Goal: Task Accomplishment & Management: Manage account settings

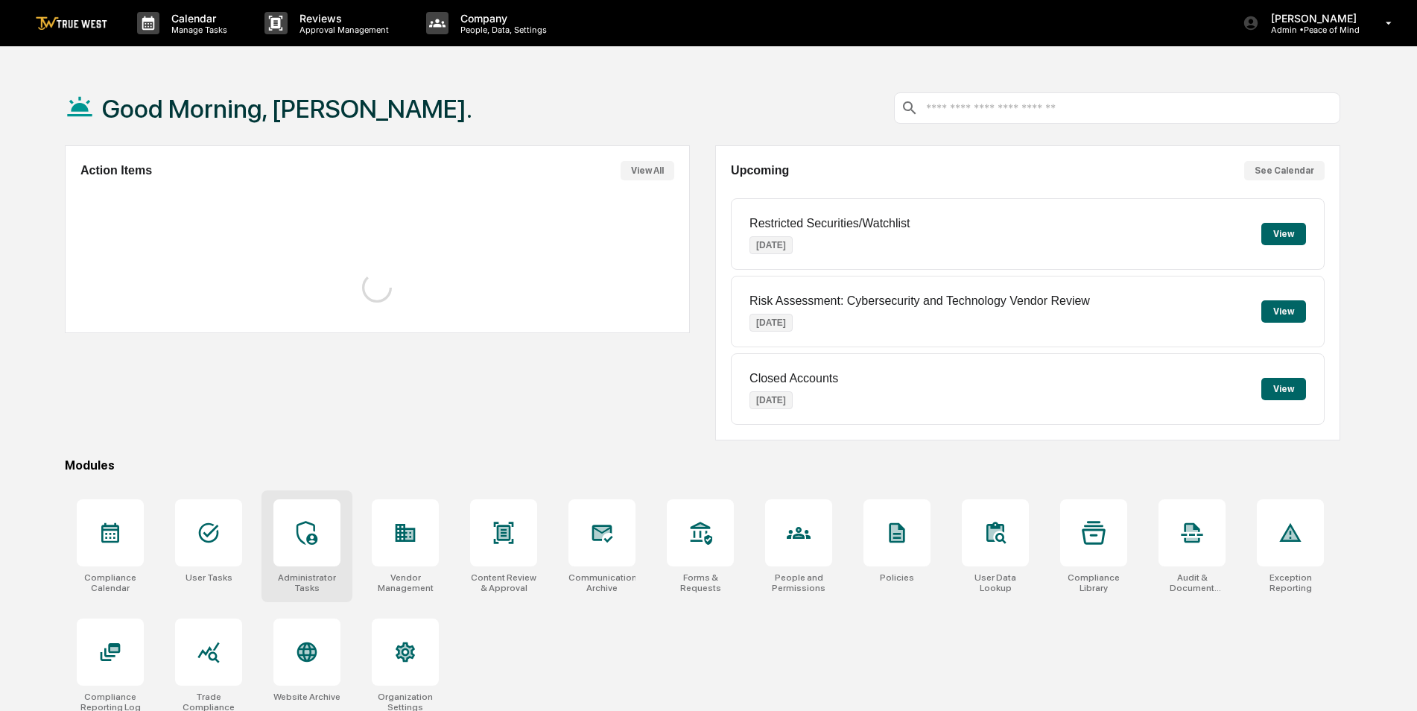
click at [313, 544] on icon at bounding box center [307, 533] width 21 height 24
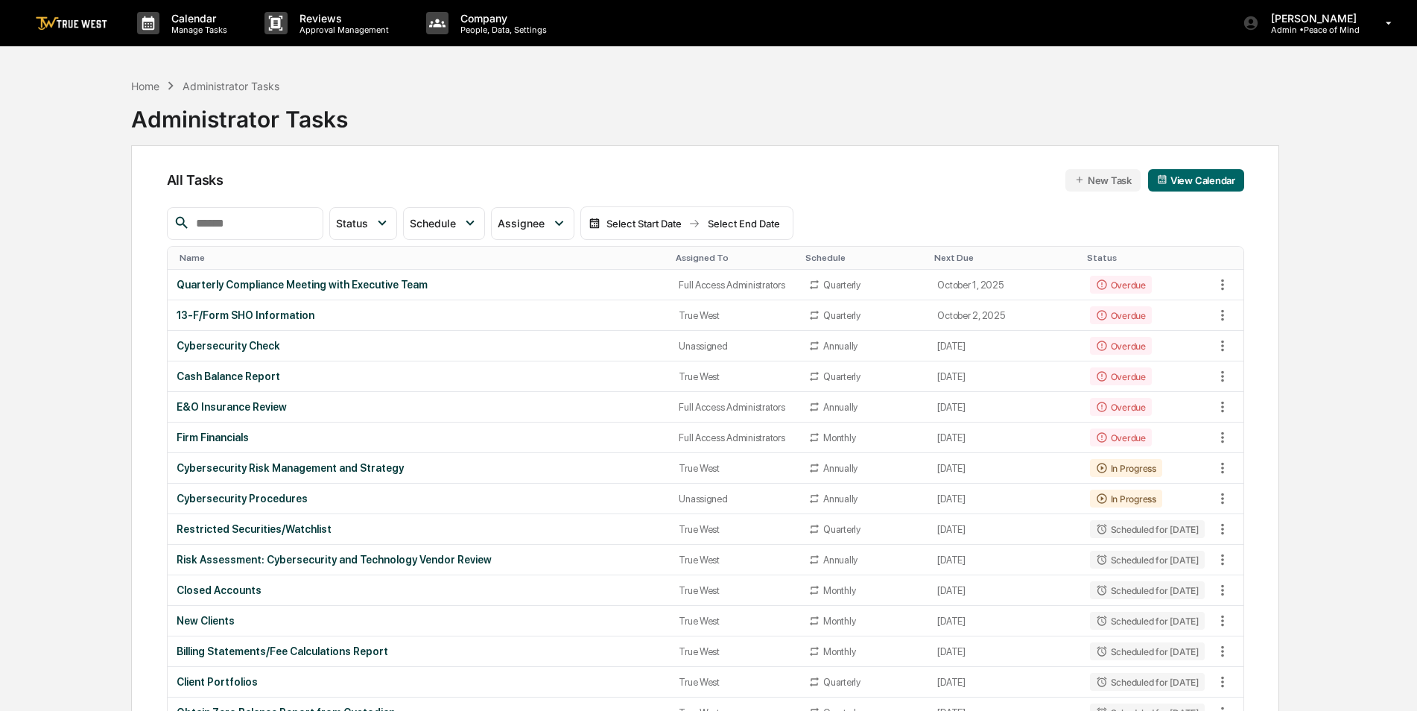
click at [270, 228] on input "text" at bounding box center [253, 223] width 127 height 19
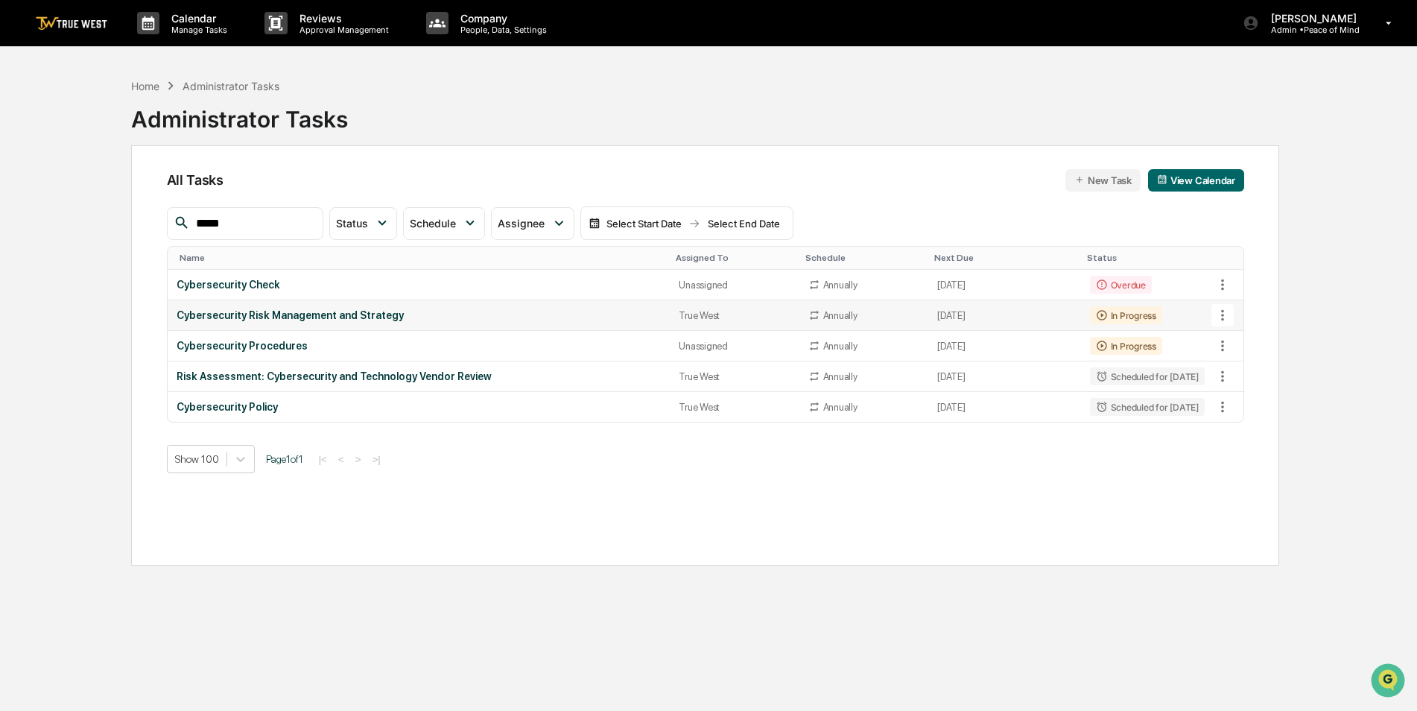
click at [1219, 314] on icon at bounding box center [1223, 315] width 16 height 16
click at [1252, 404] on li "Delete Task" at bounding box center [1278, 397] width 119 height 28
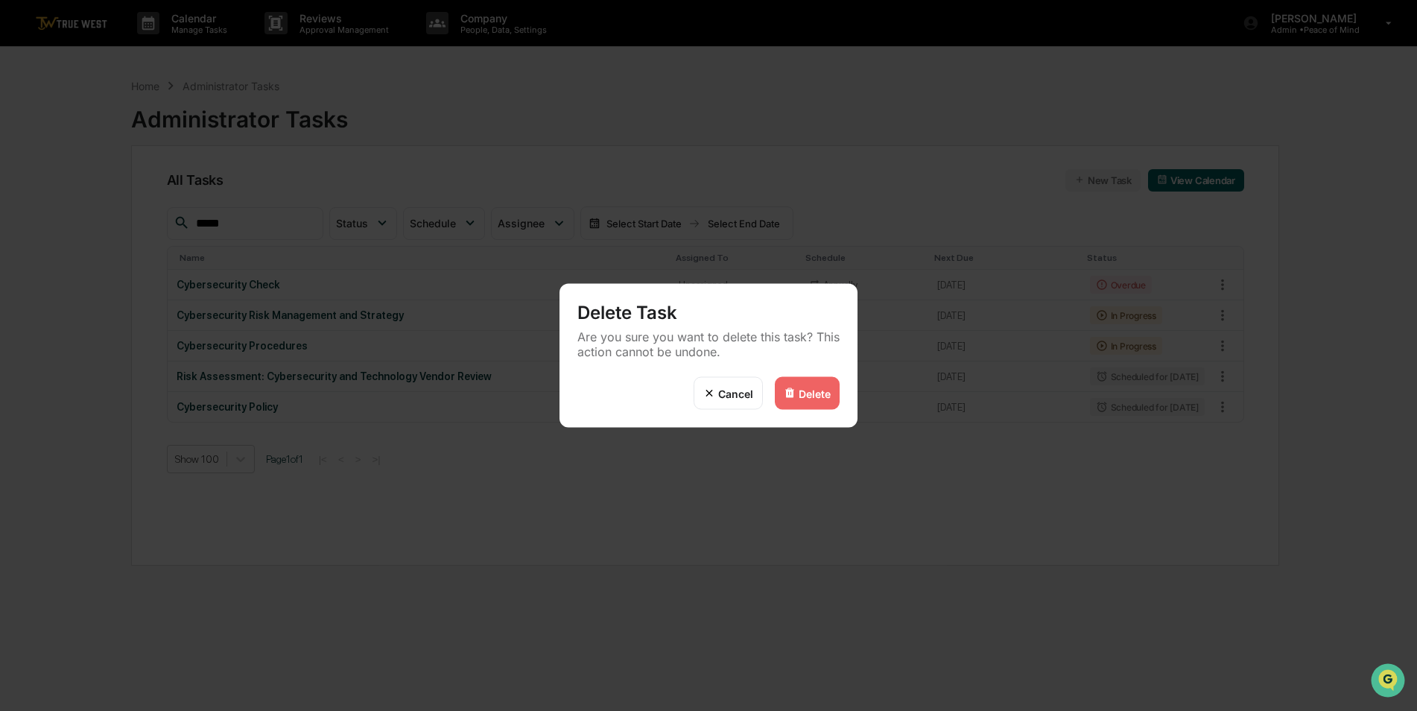
click at [813, 391] on div "Delete" at bounding box center [815, 393] width 32 height 13
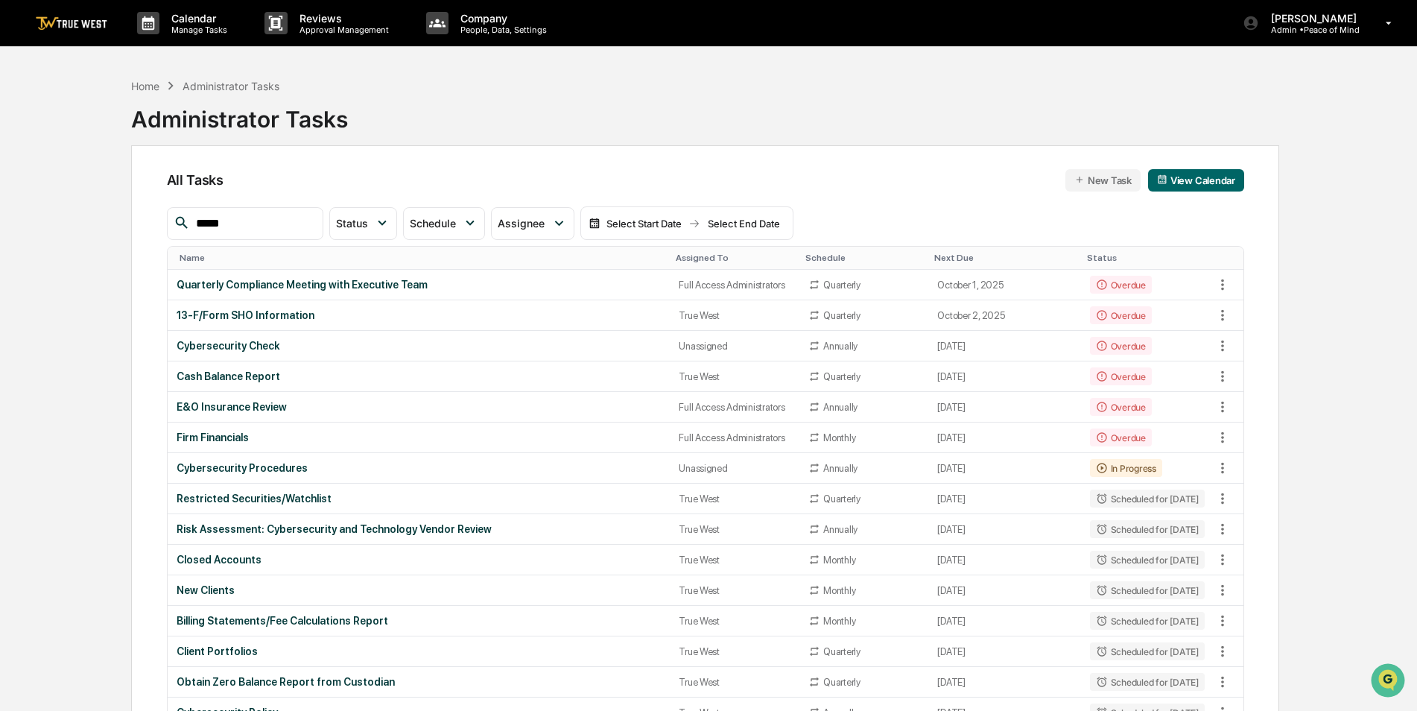
click at [304, 214] on input "*****" at bounding box center [253, 223] width 127 height 19
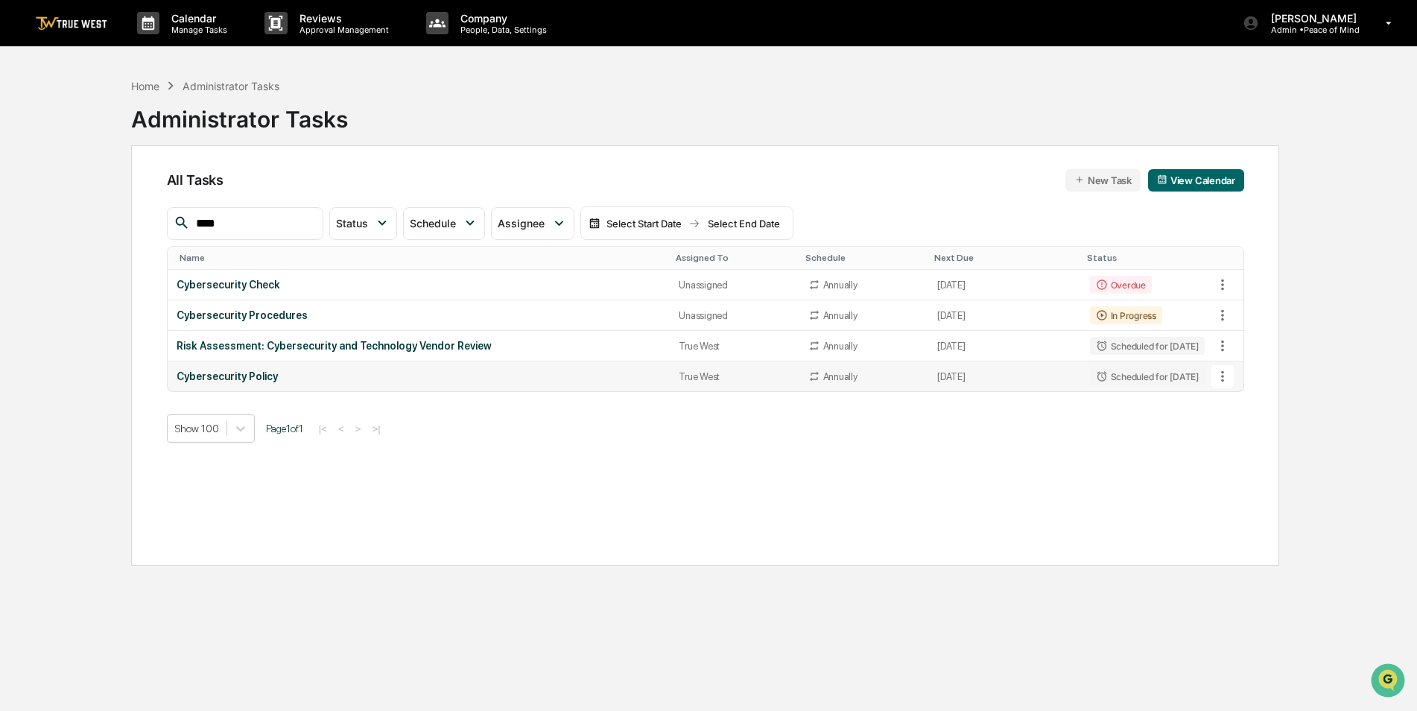
type input "****"
click at [1226, 374] on icon at bounding box center [1223, 376] width 16 height 16
click at [1229, 458] on li "Delete Task" at bounding box center [1278, 458] width 119 height 28
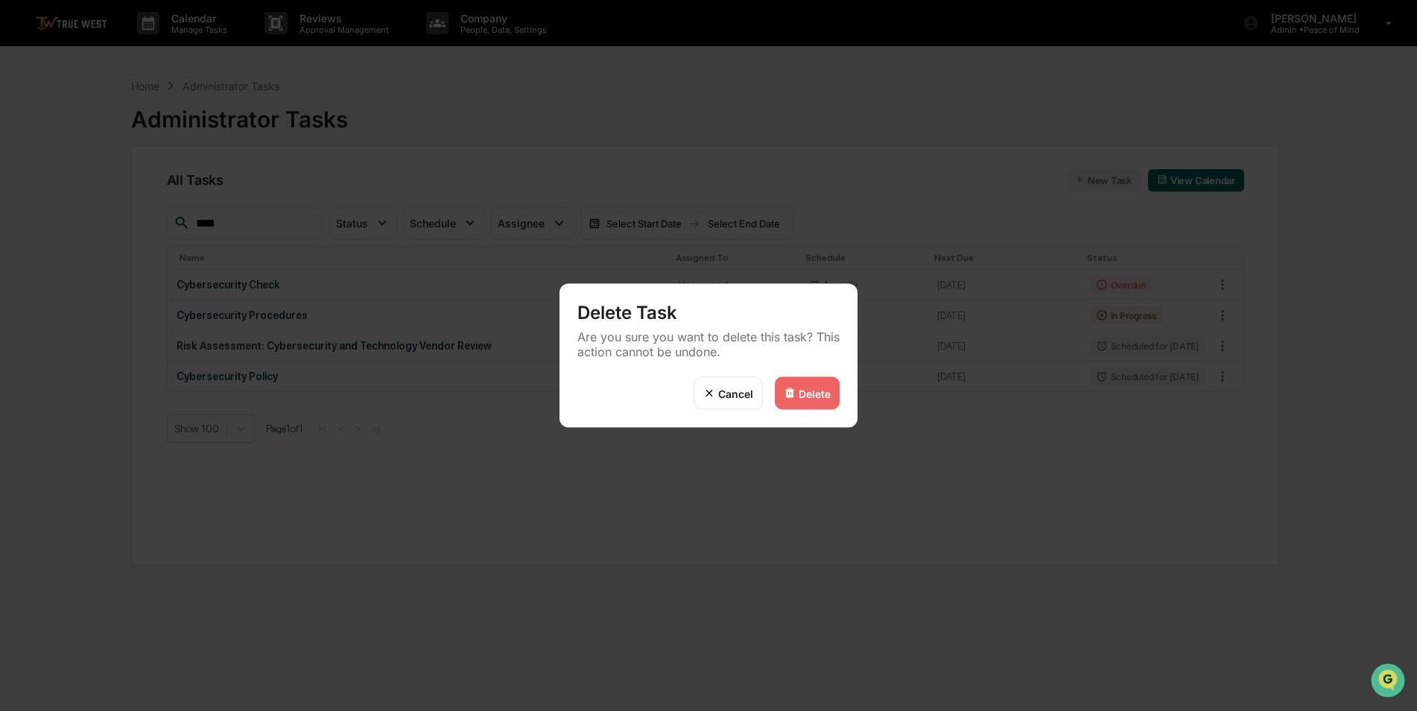
click at [812, 389] on div "Delete" at bounding box center [815, 393] width 32 height 13
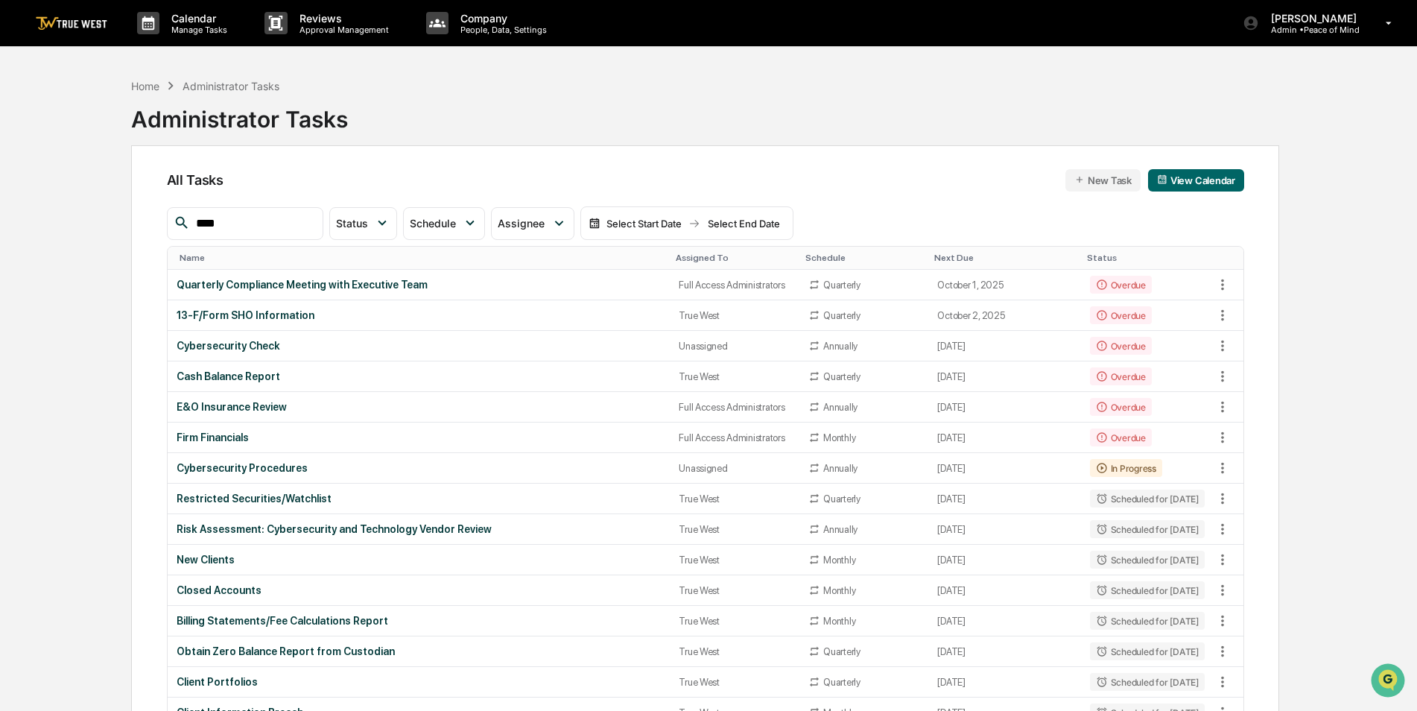
click at [697, 253] on div "Assigned To" at bounding box center [735, 258] width 118 height 10
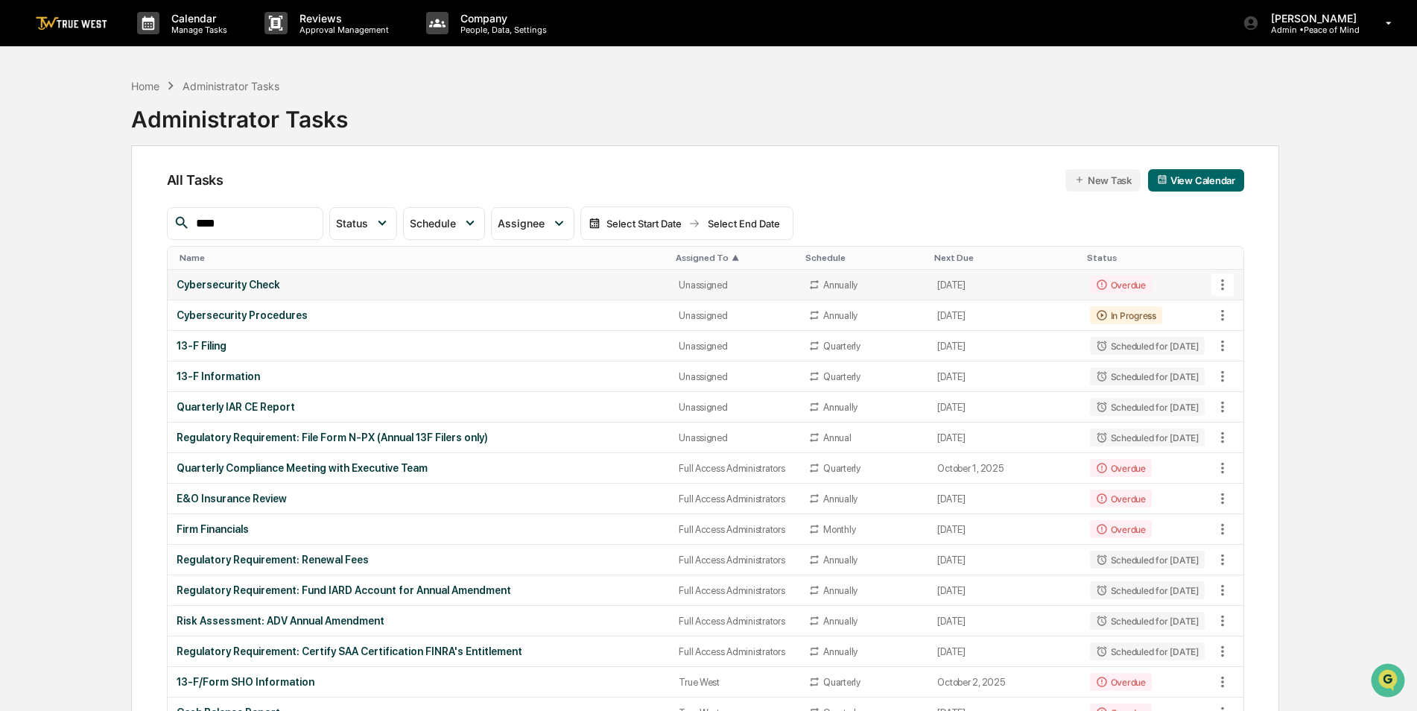
click at [590, 280] on div "Cybersecurity Check" at bounding box center [419, 285] width 485 height 12
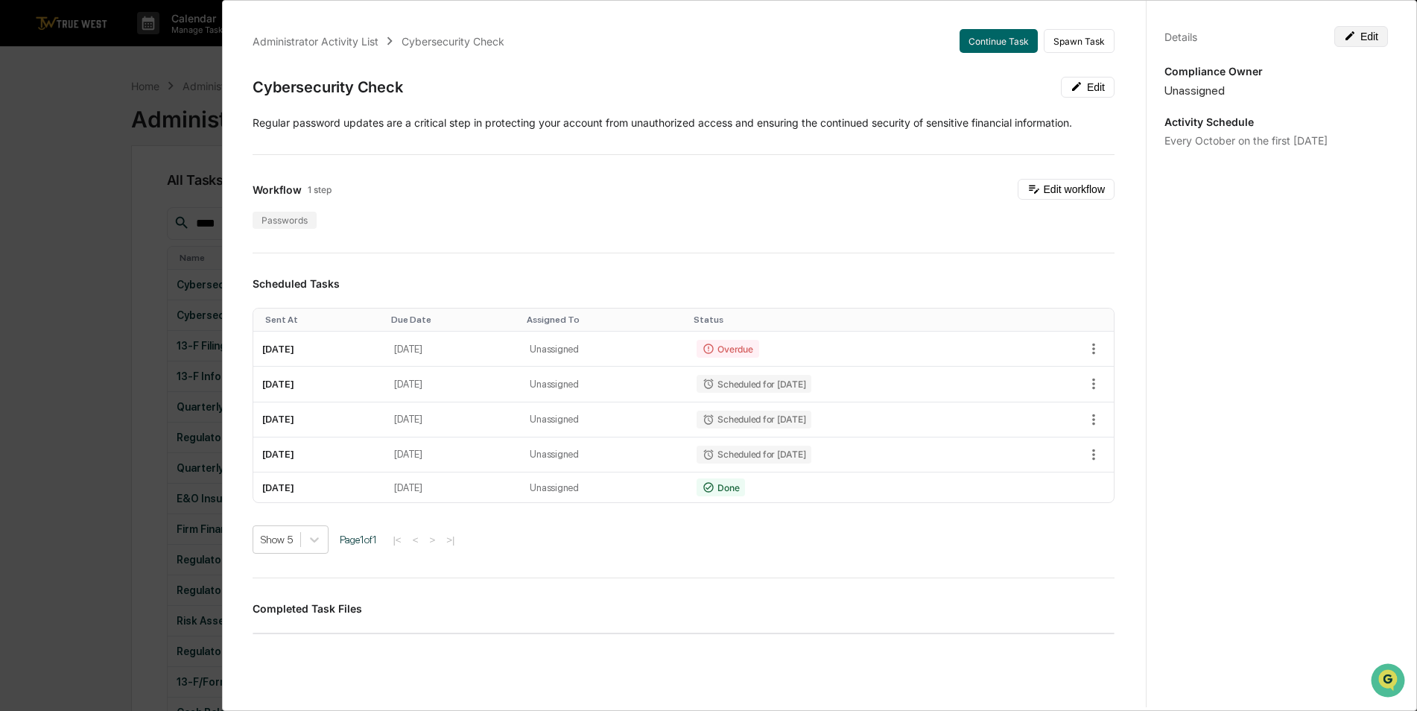
click at [1366, 35] on button "Edit" at bounding box center [1362, 36] width 54 height 21
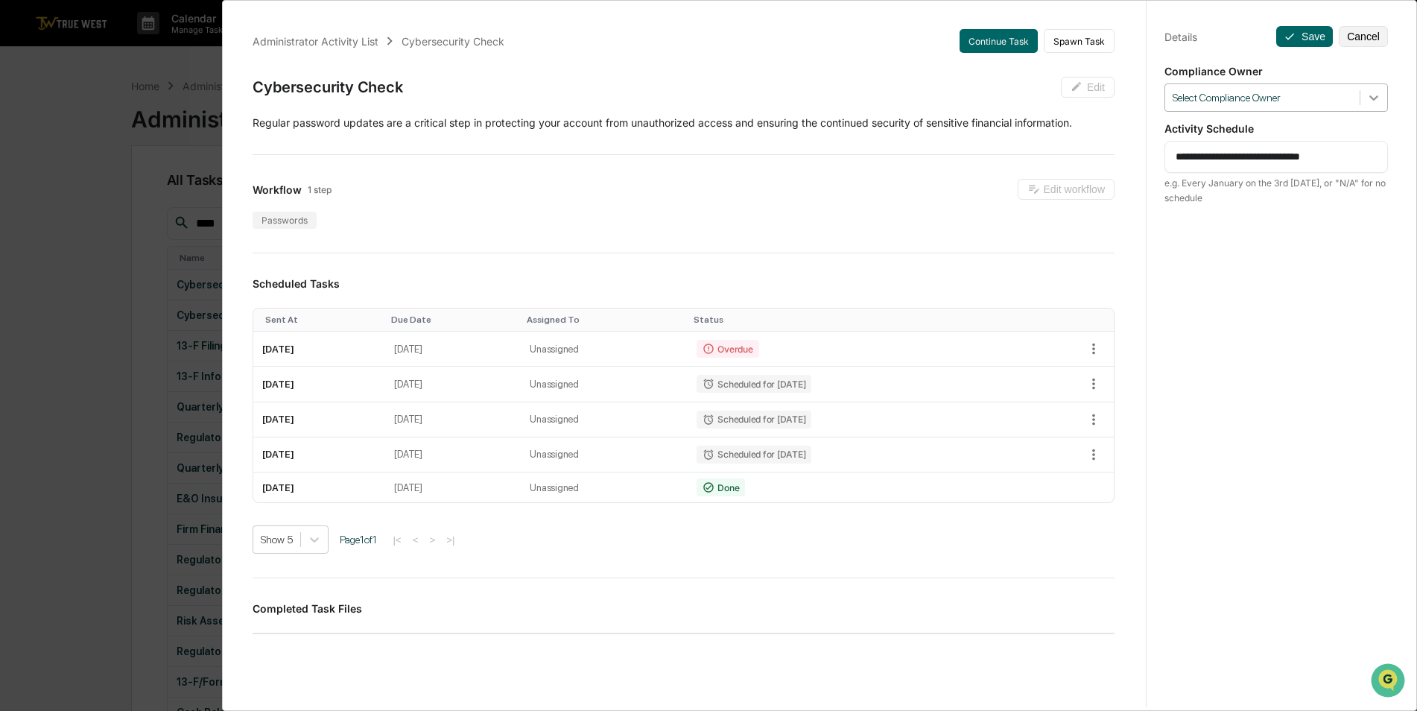
click at [1367, 101] on icon at bounding box center [1374, 97] width 15 height 15
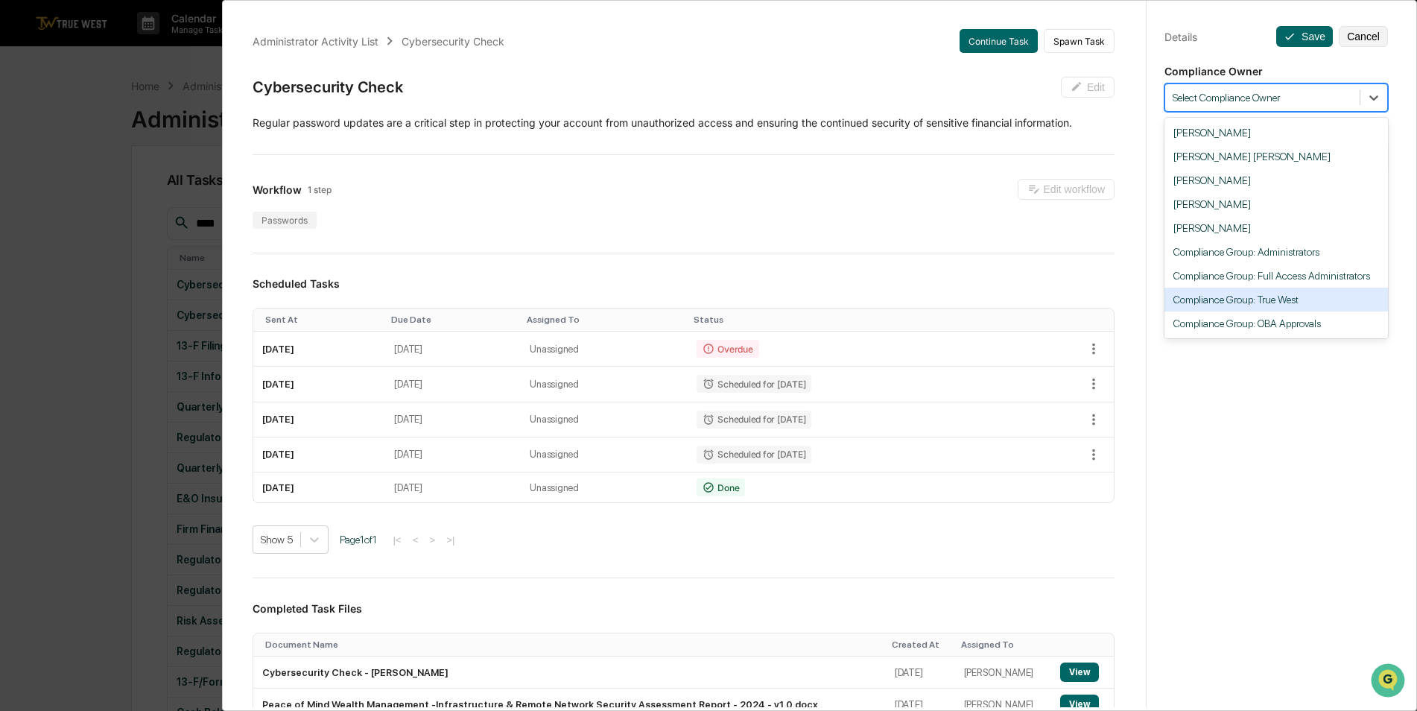
click at [1312, 297] on div "Compliance Group: True West" at bounding box center [1277, 300] width 224 height 24
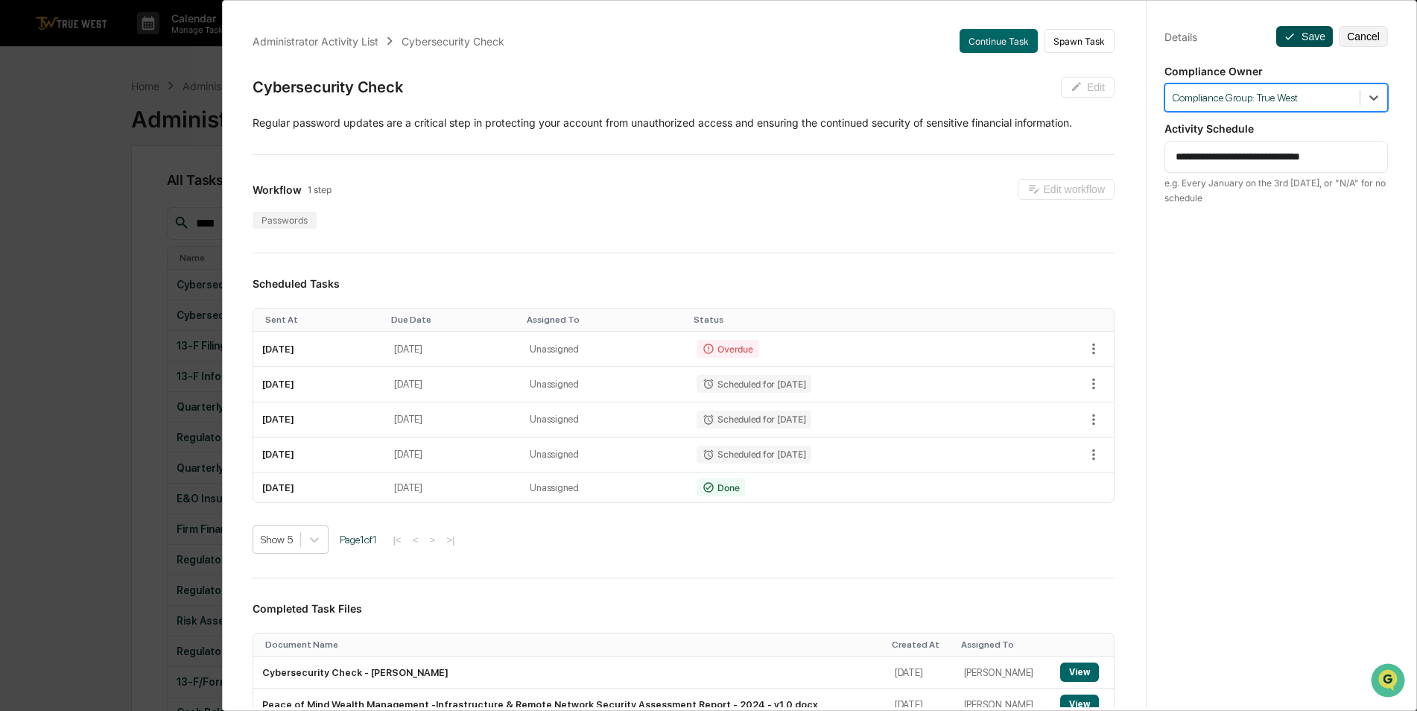
click at [1305, 29] on button "Save" at bounding box center [1305, 36] width 57 height 21
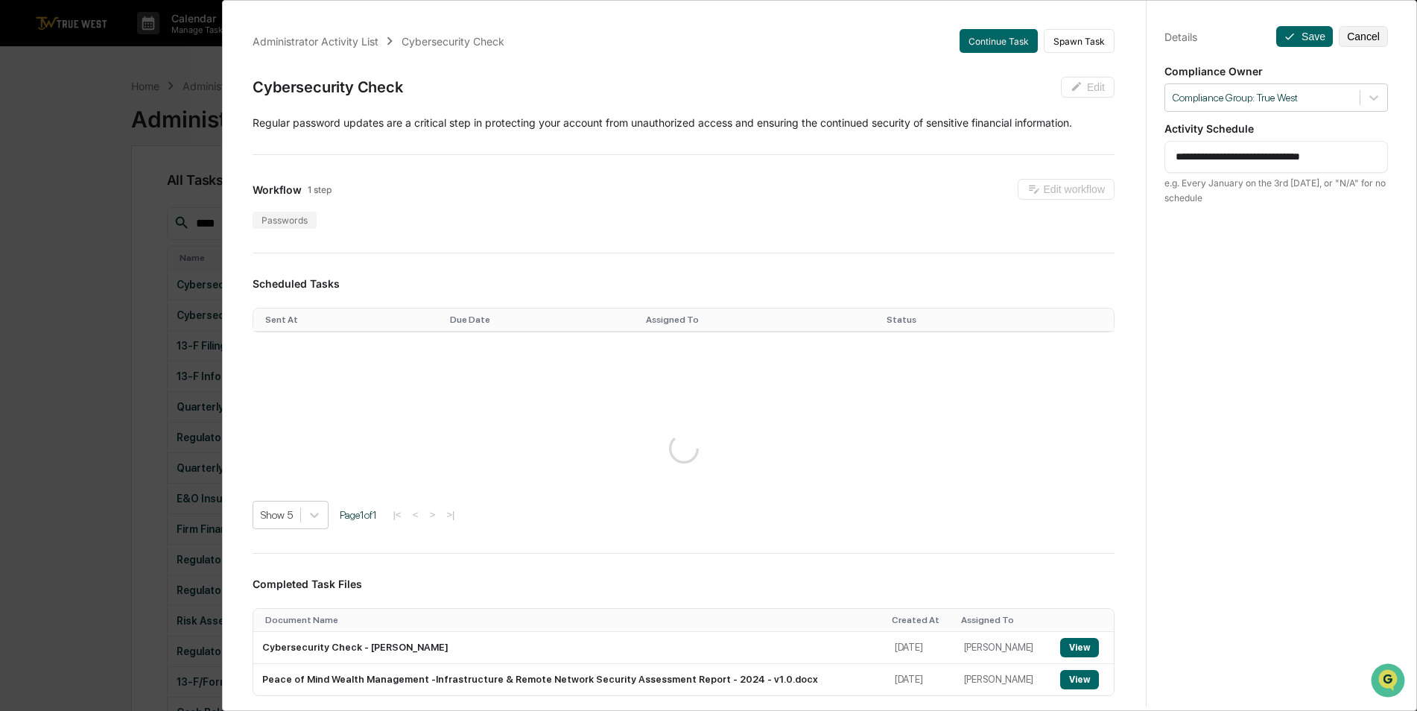
click at [67, 213] on div "**********" at bounding box center [708, 355] width 1417 height 711
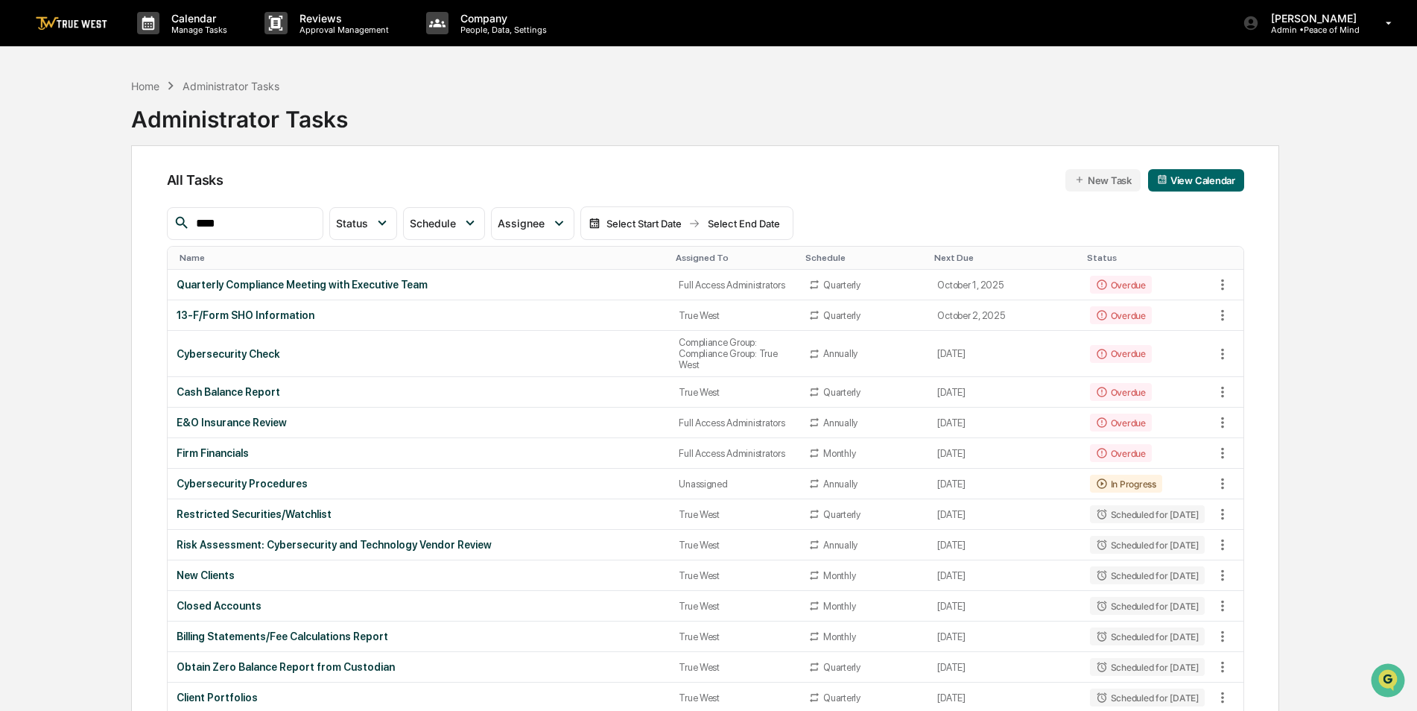
click at [678, 253] on div "Assigned To" at bounding box center [735, 258] width 118 height 10
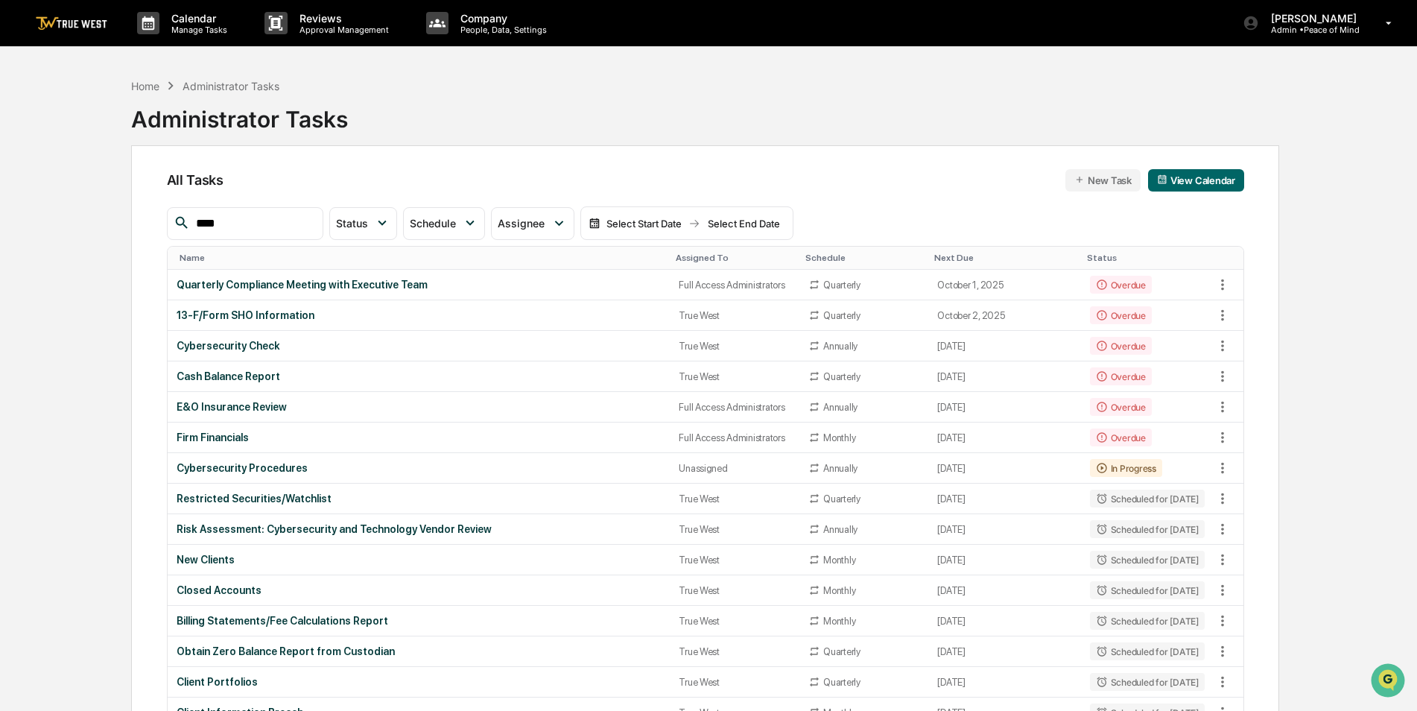
click at [681, 249] on th "Assigned To" at bounding box center [735, 258] width 130 height 23
click at [685, 259] on div "Assigned To" at bounding box center [735, 258] width 118 height 10
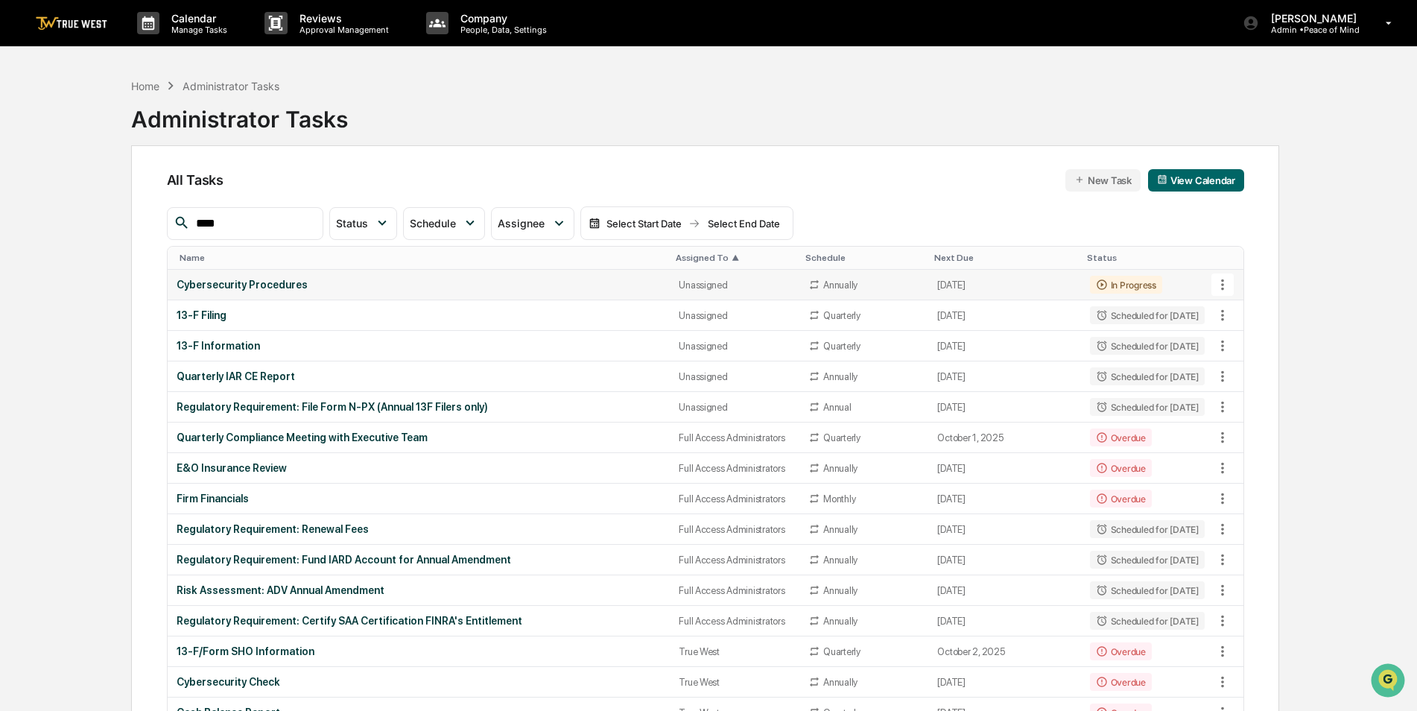
click at [554, 284] on div "Cybersecurity Procedures" at bounding box center [419, 285] width 485 height 12
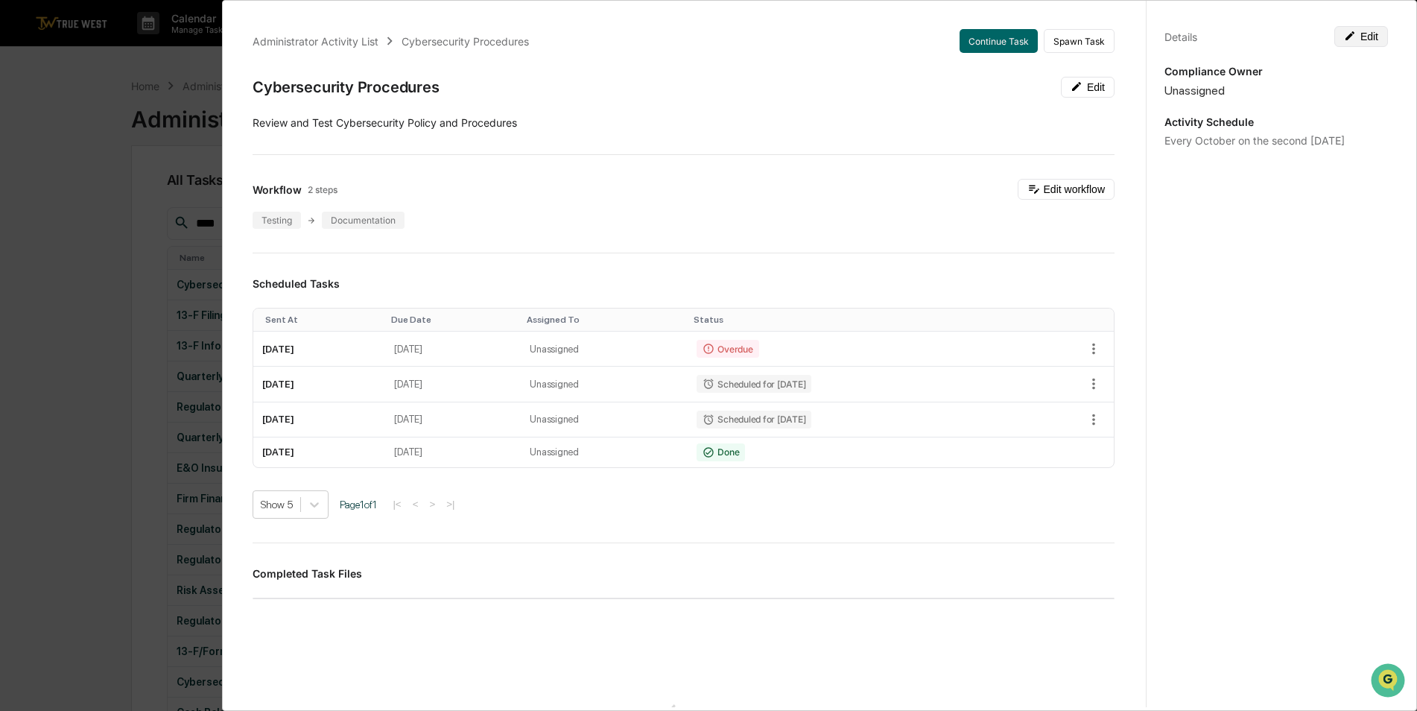
click at [1351, 35] on button "Edit" at bounding box center [1362, 36] width 54 height 21
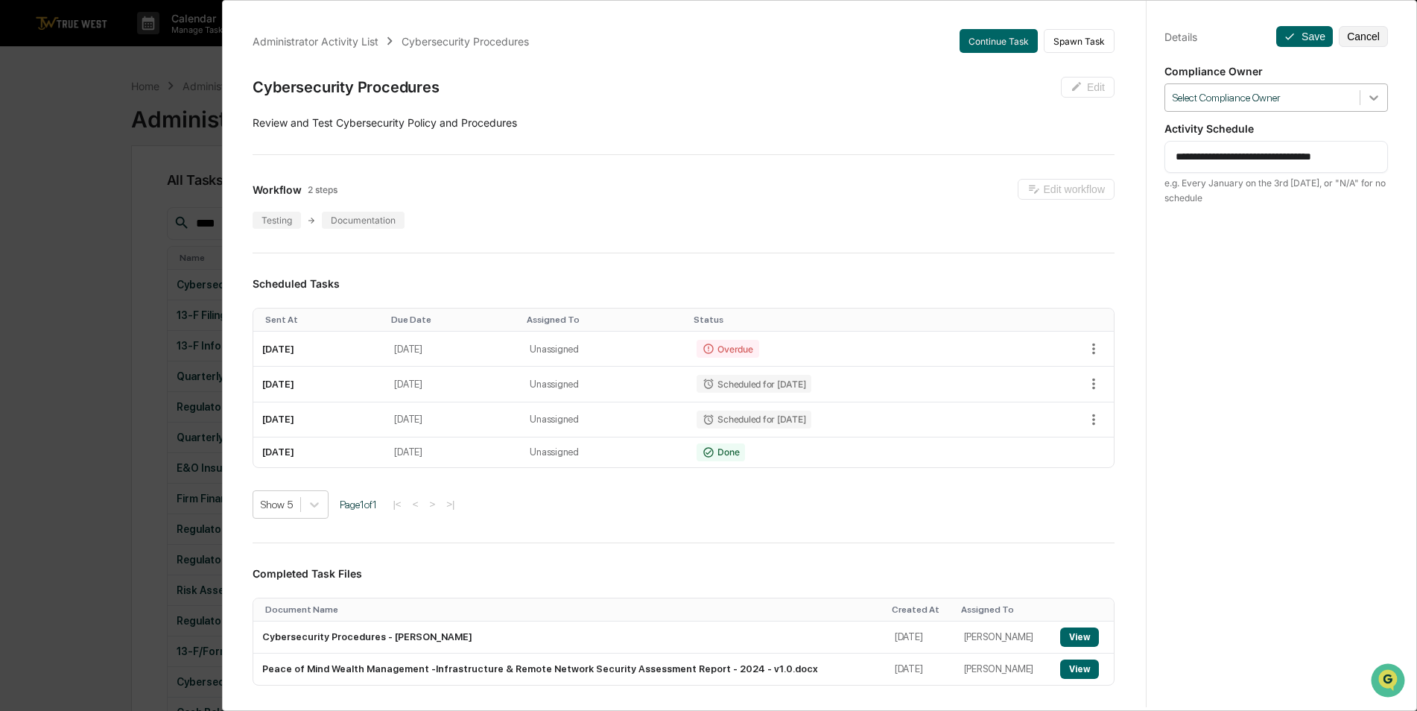
click at [1373, 107] on div at bounding box center [1374, 97] width 27 height 27
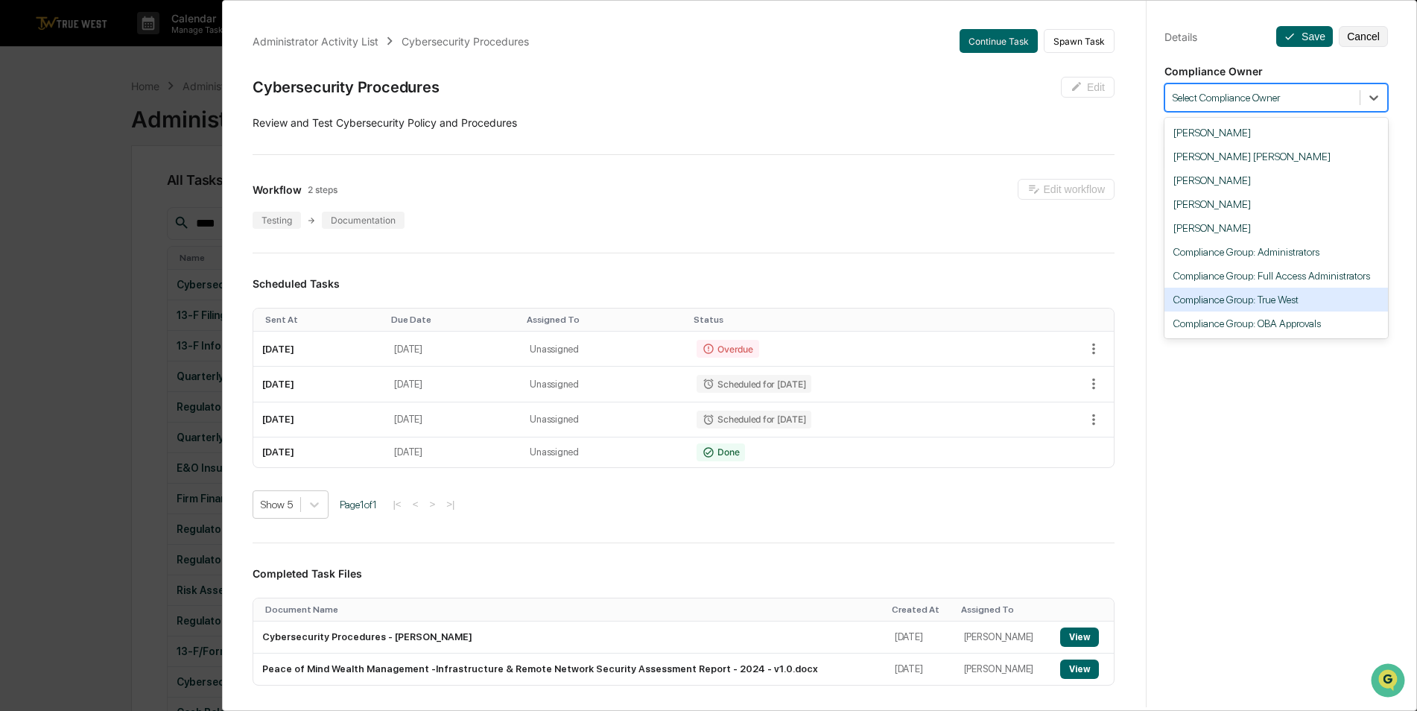
click at [1313, 297] on div "Compliance Group: True West" at bounding box center [1277, 300] width 224 height 24
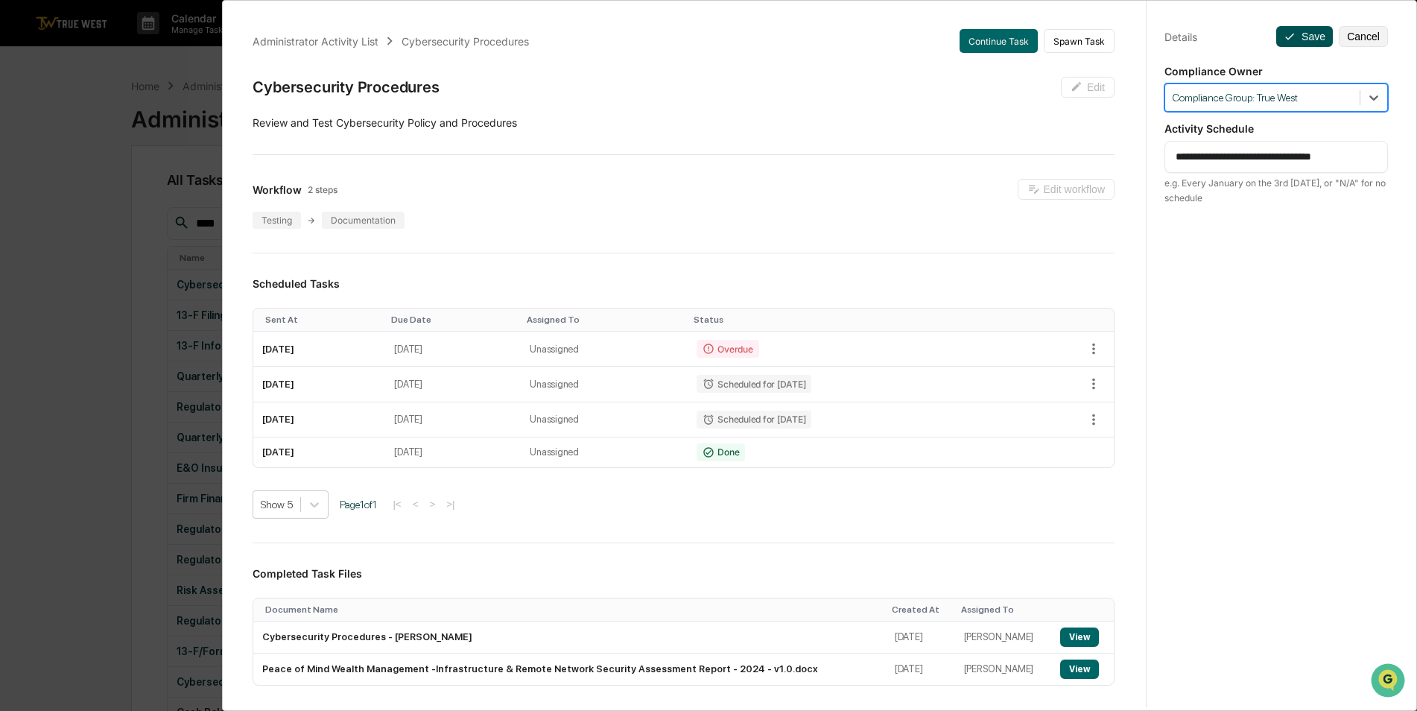
click at [1288, 39] on icon at bounding box center [1290, 37] width 12 height 12
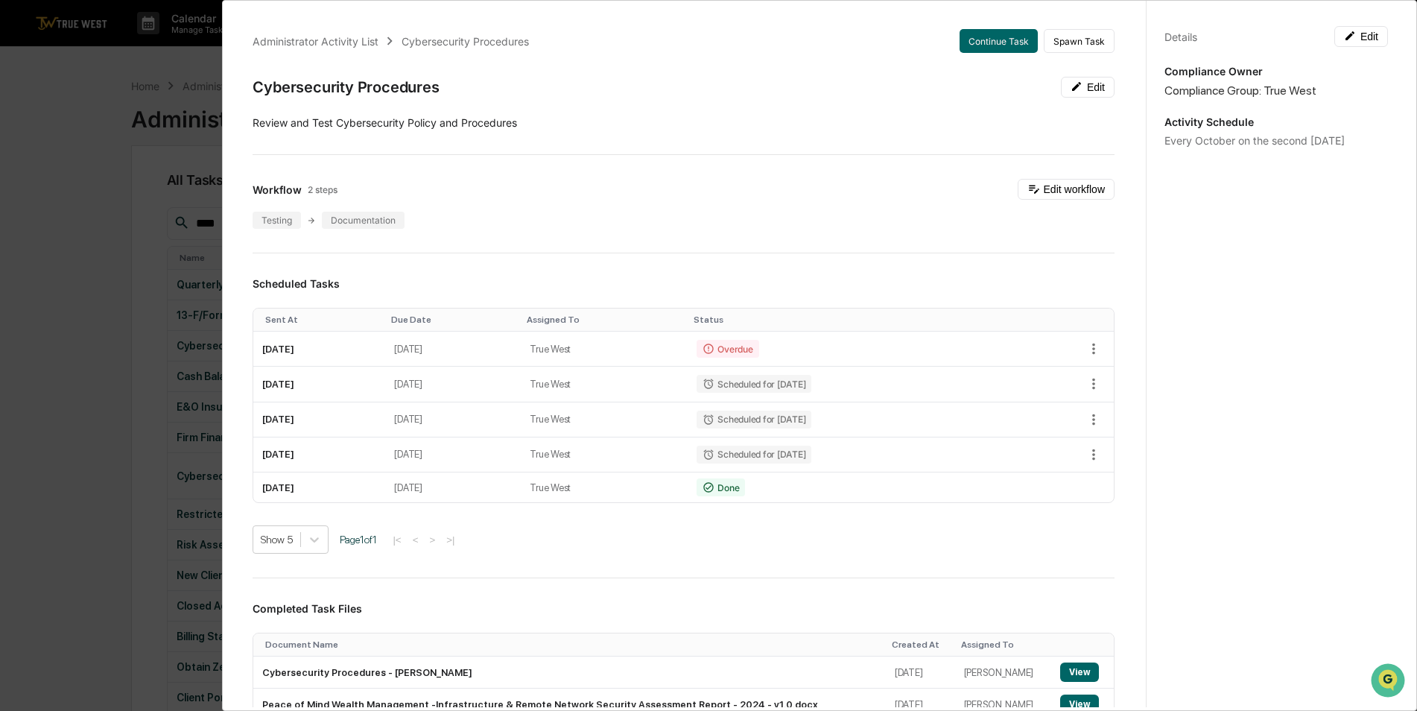
click at [70, 253] on div "Administrator Activity List Cybersecurity Procedures Continue Task Spawn Task C…" at bounding box center [708, 355] width 1417 height 711
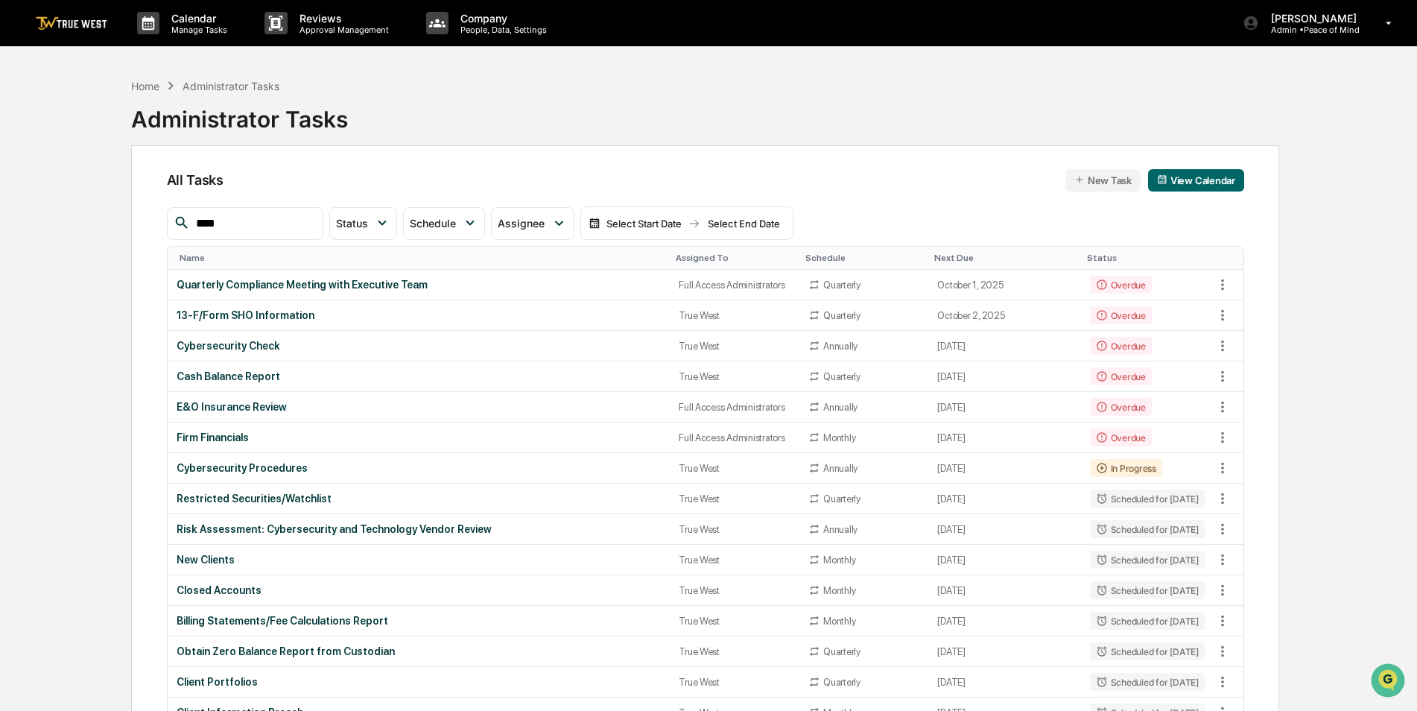
click at [677, 258] on div "Assigned To" at bounding box center [735, 258] width 118 height 10
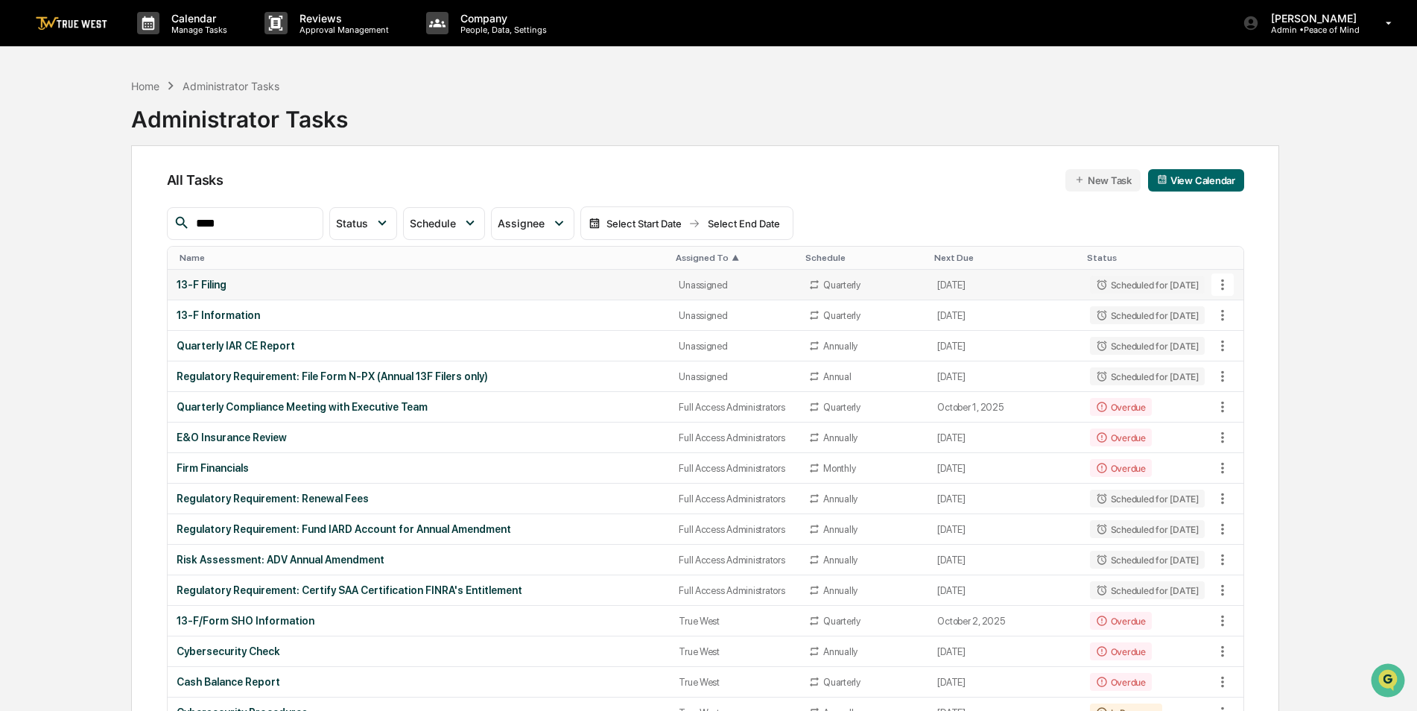
click at [562, 289] on div "13-F Filing" at bounding box center [419, 285] width 485 height 12
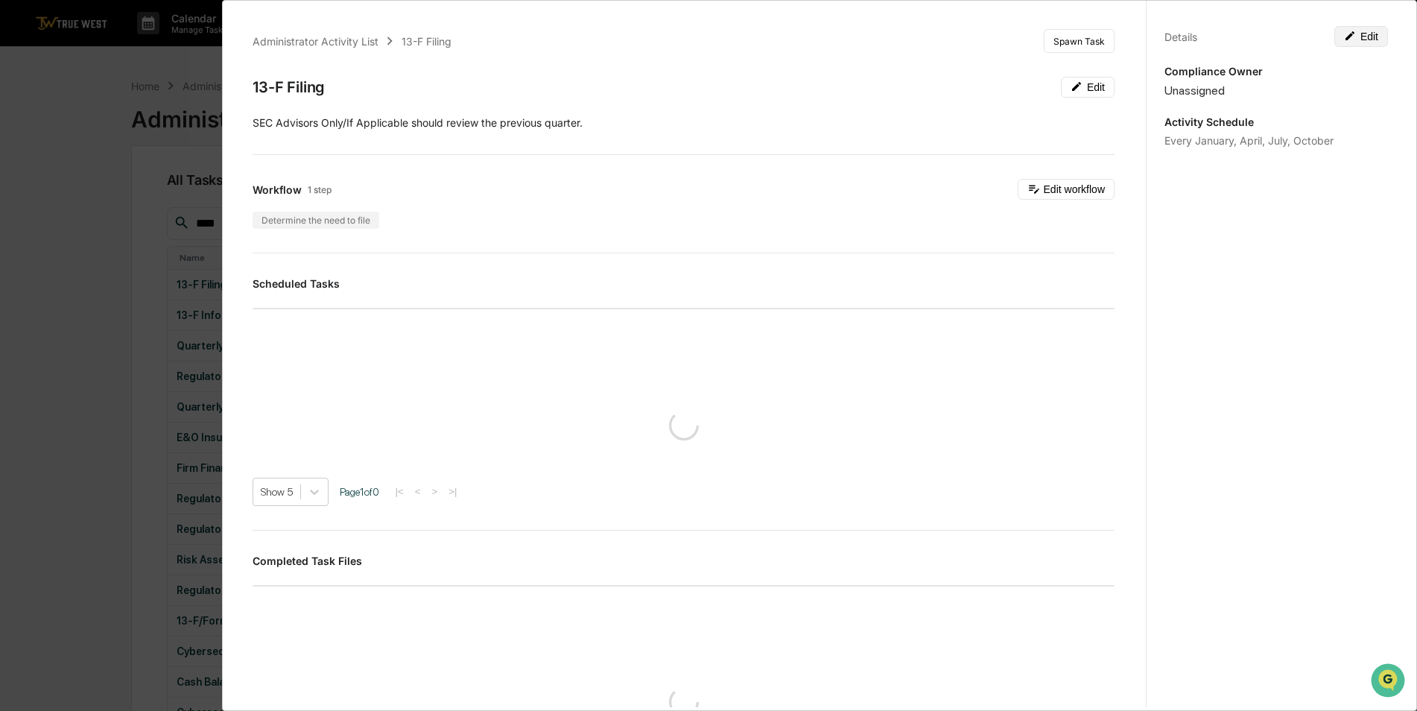
click at [1365, 37] on button "Edit" at bounding box center [1362, 36] width 54 height 21
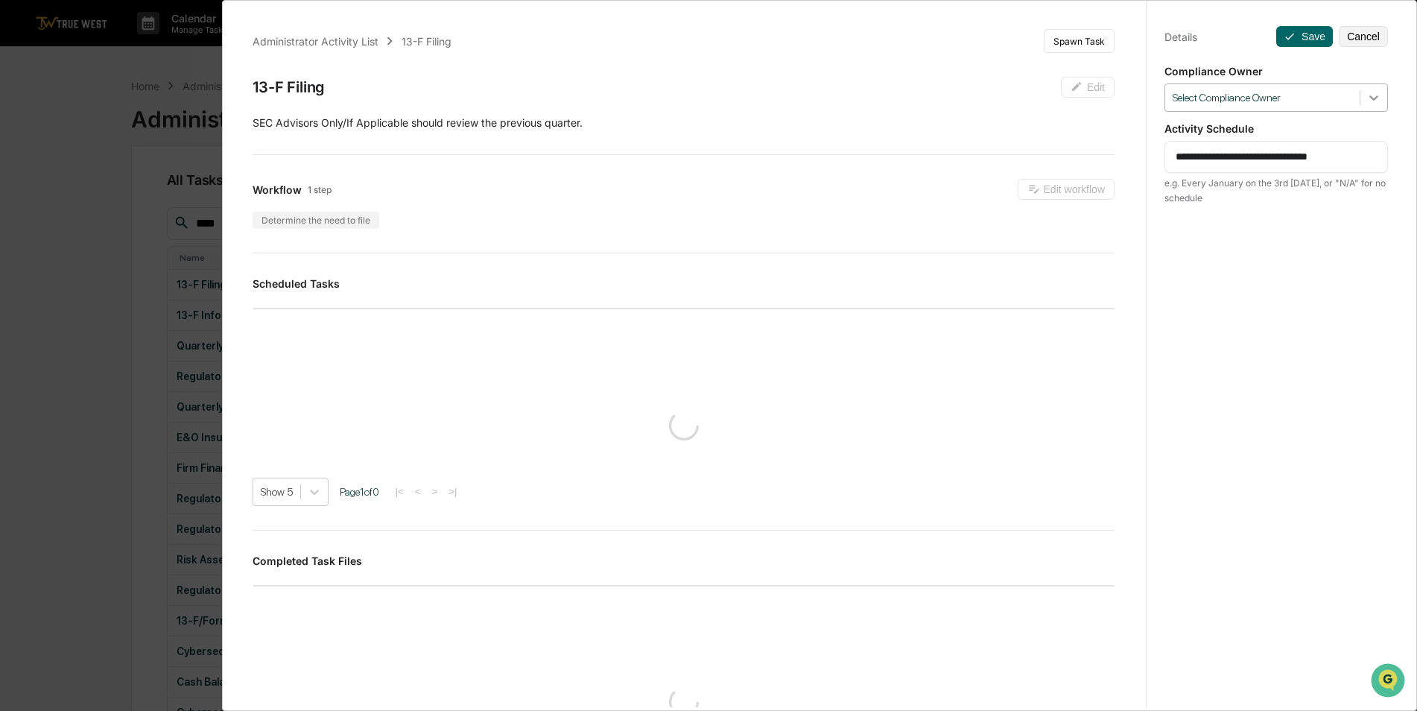
click at [1370, 98] on icon at bounding box center [1374, 97] width 9 height 5
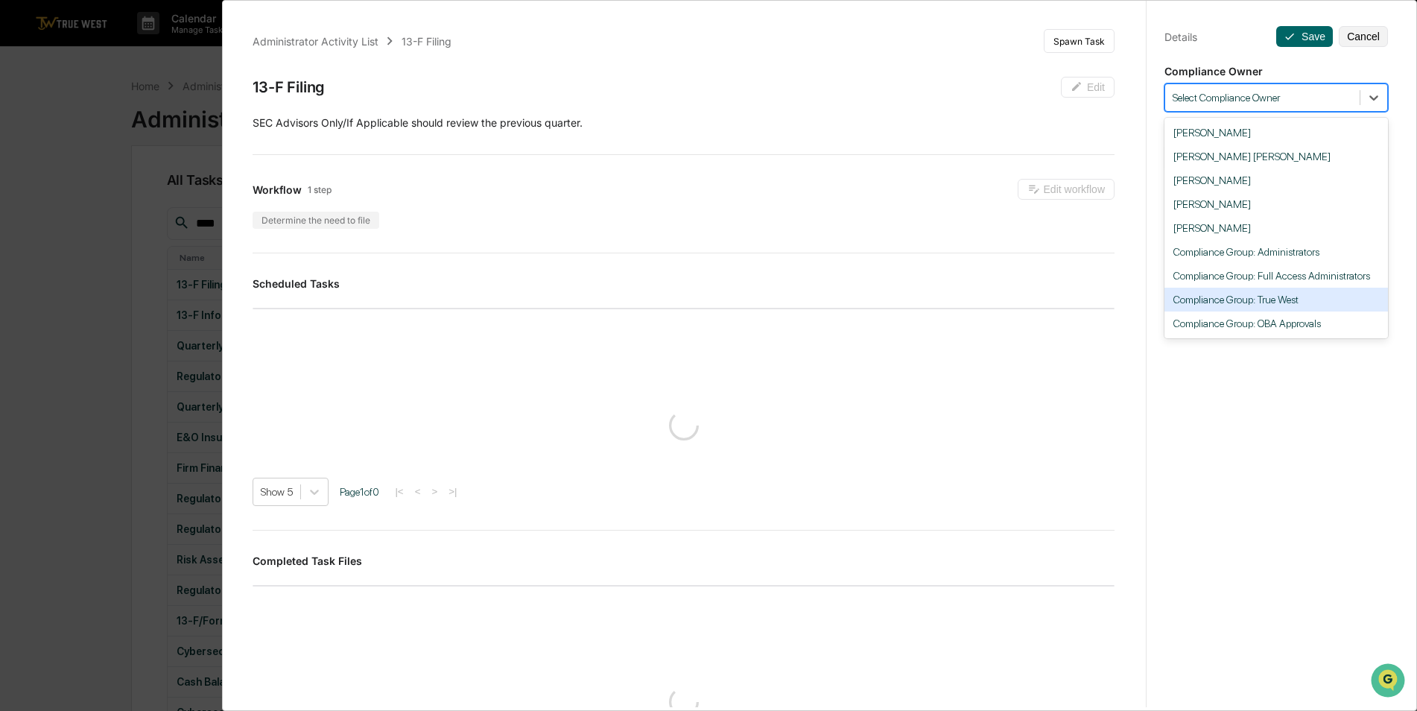
click at [1342, 293] on div "Compliance Group: True West" at bounding box center [1277, 300] width 224 height 24
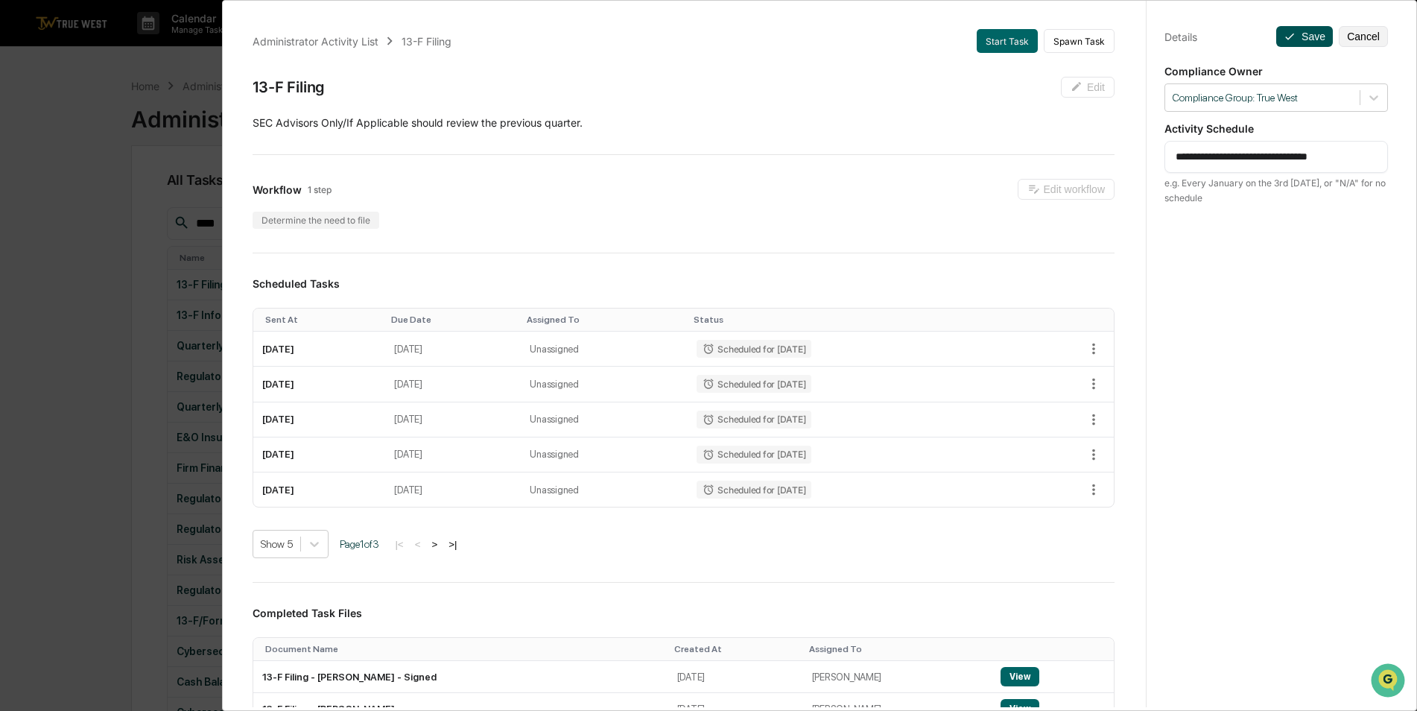
click at [1300, 29] on button "Save" at bounding box center [1305, 36] width 57 height 21
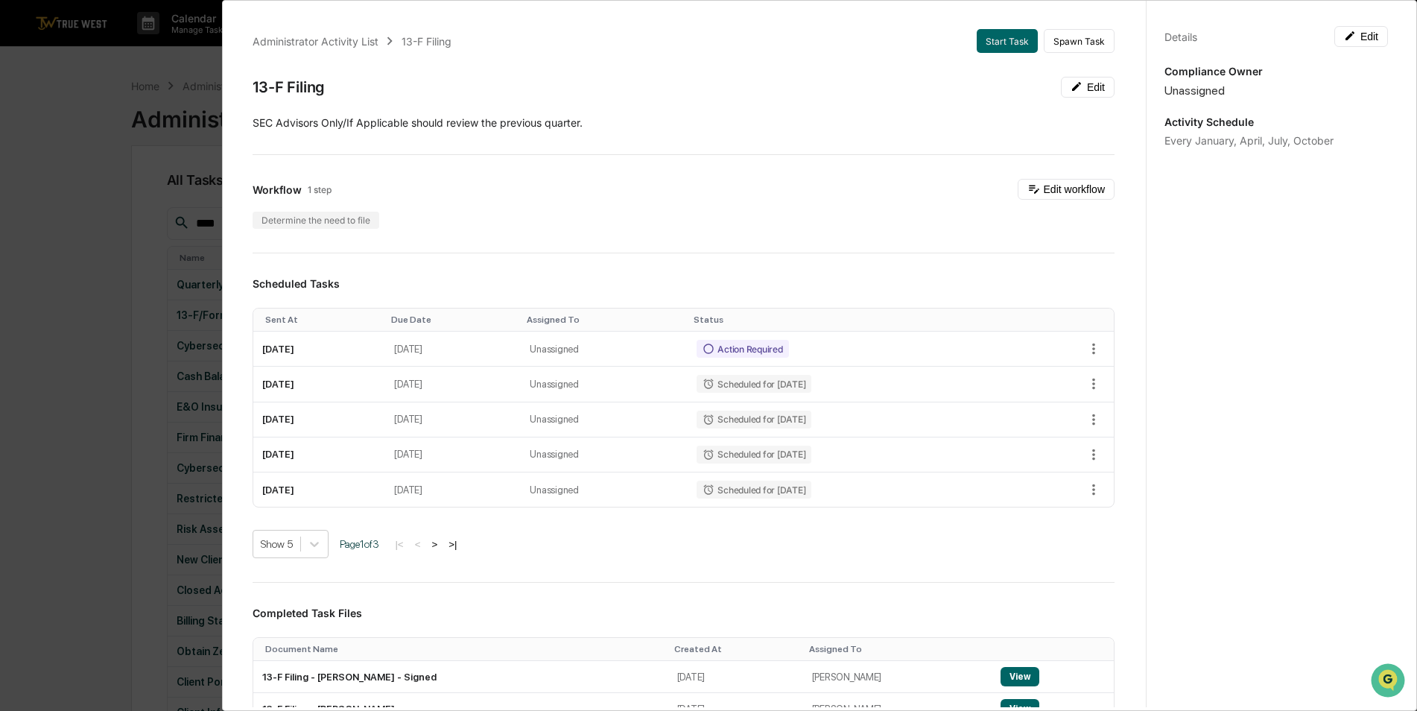
click at [61, 278] on div "Administrator Activity List 13-F Filing Start Task Spawn Task 13-F Filing Edit …" at bounding box center [708, 355] width 1417 height 711
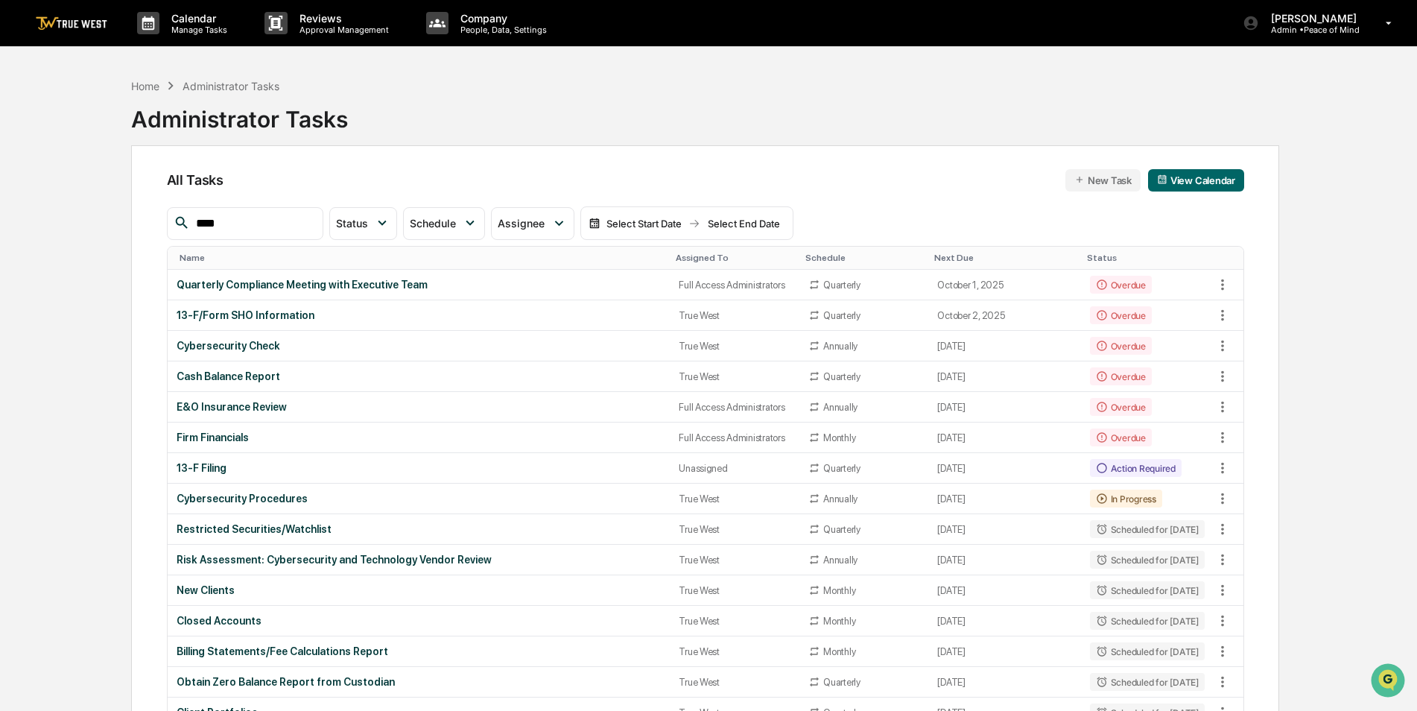
click at [678, 255] on div "Assigned To" at bounding box center [735, 258] width 118 height 10
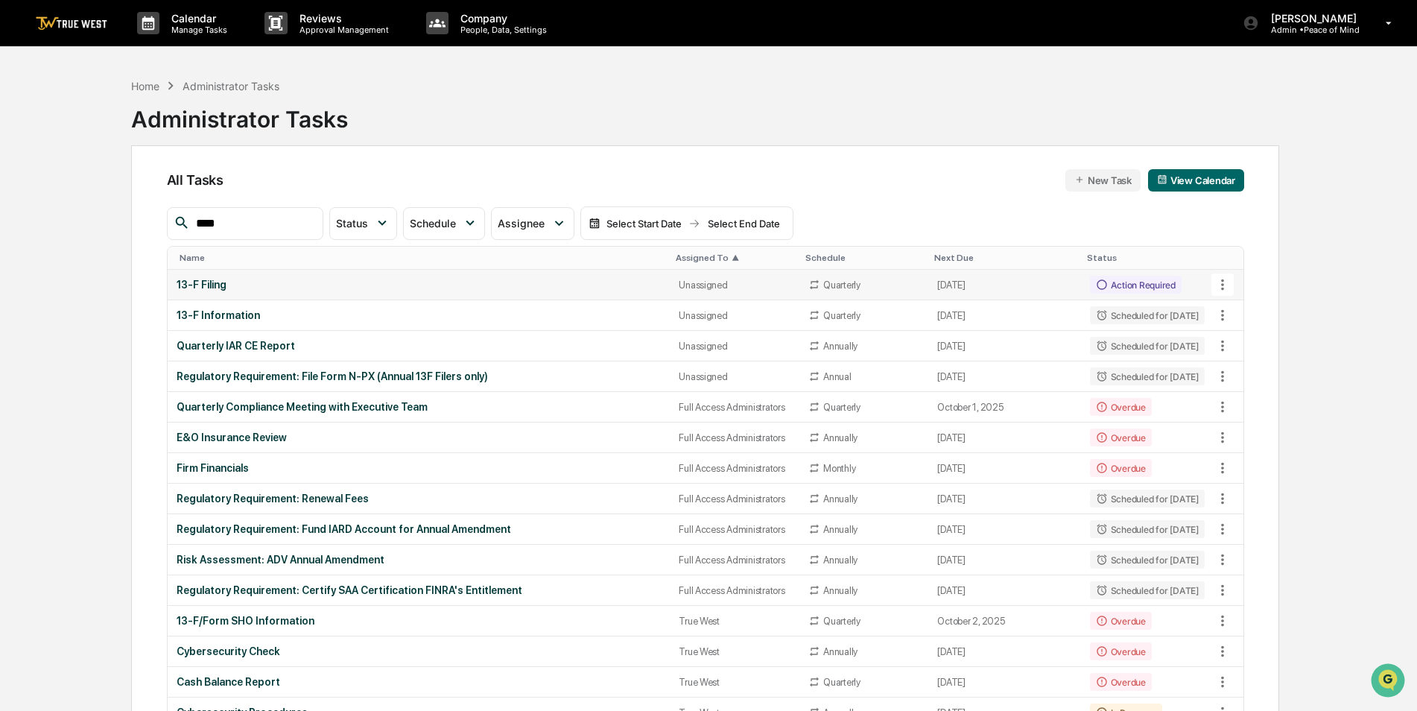
click at [642, 282] on div "13-F Filing" at bounding box center [419, 285] width 485 height 12
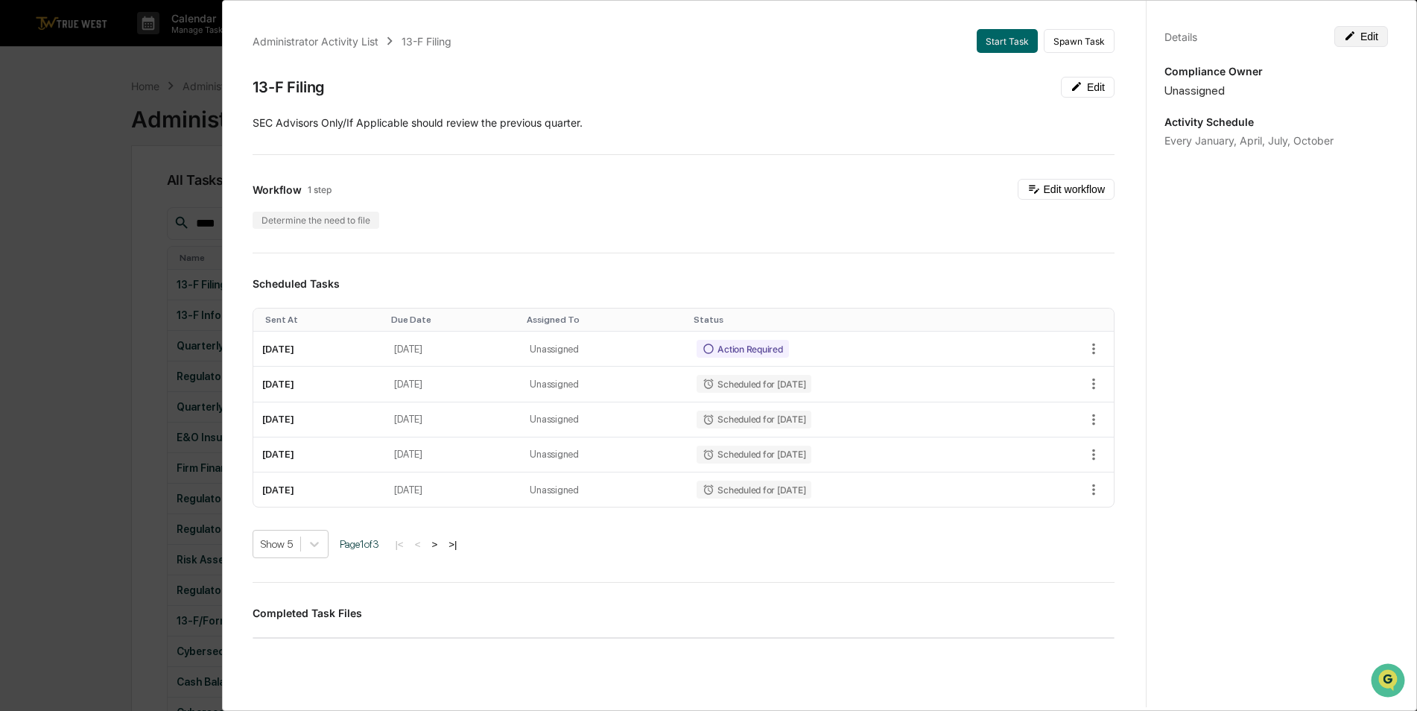
click at [1360, 35] on button "Edit" at bounding box center [1362, 36] width 54 height 21
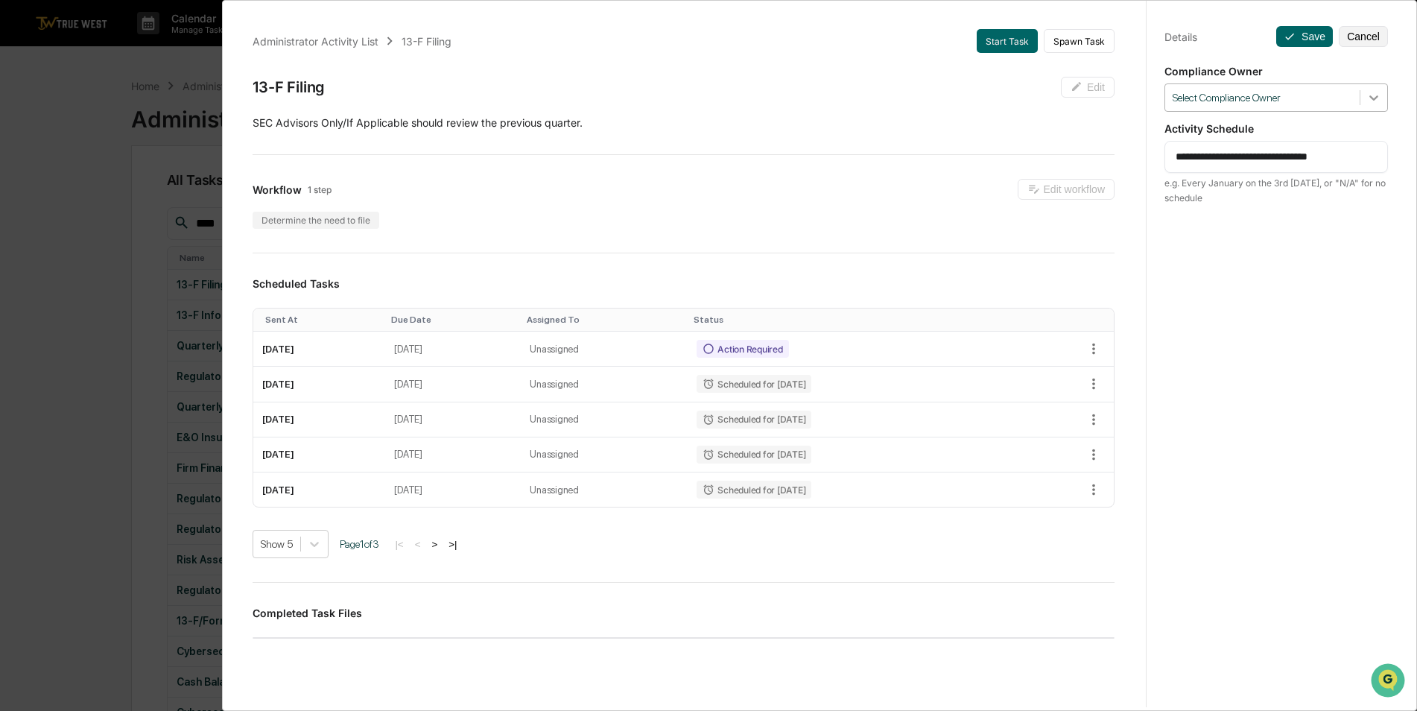
click at [1365, 105] on div at bounding box center [1374, 97] width 27 height 27
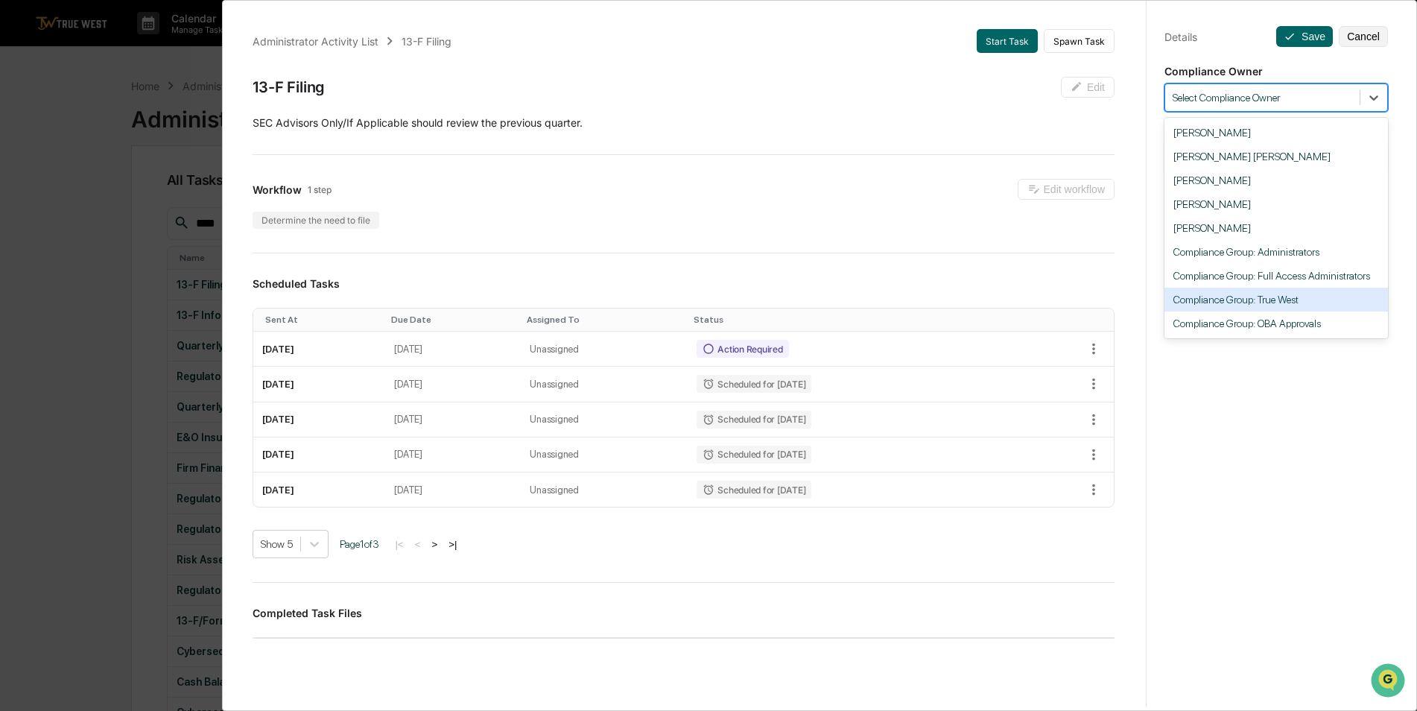
click at [1334, 295] on div "Compliance Group: True West" at bounding box center [1277, 300] width 224 height 24
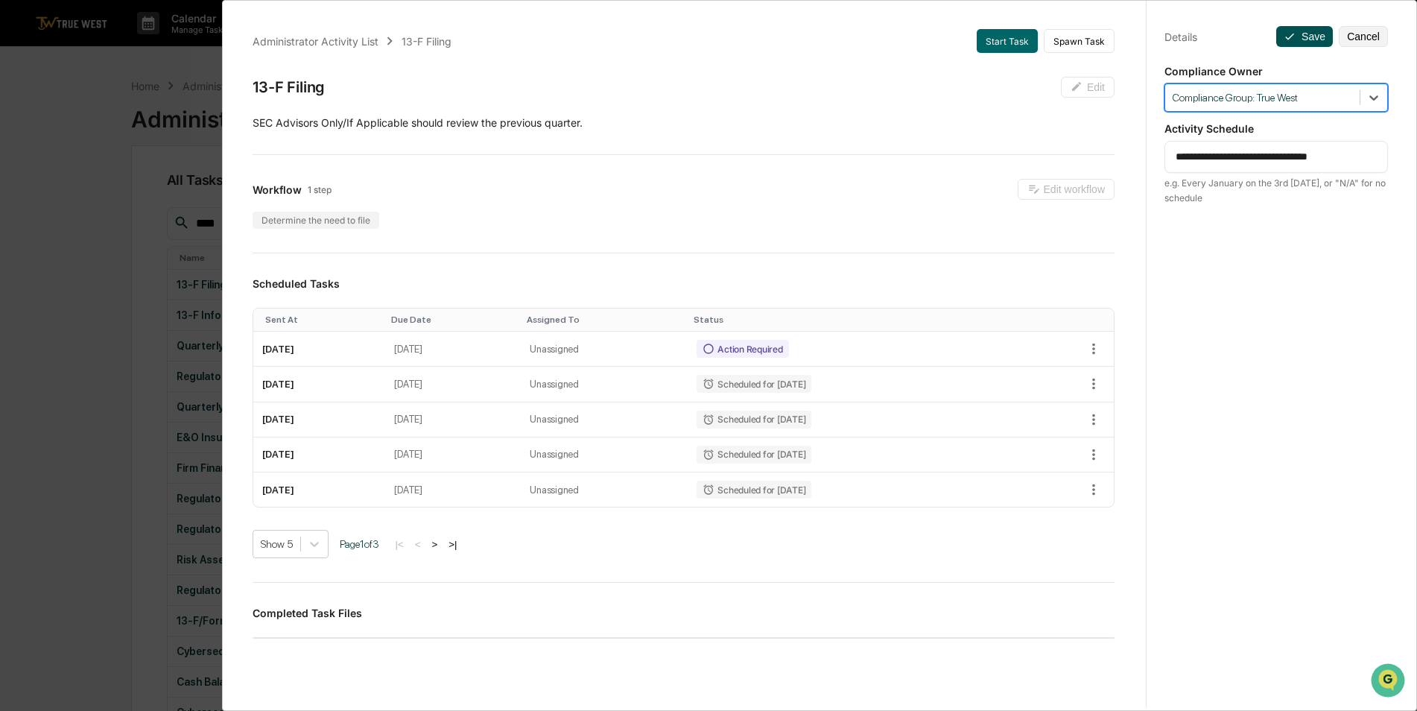
click at [1292, 42] on button "Save" at bounding box center [1305, 36] width 57 height 21
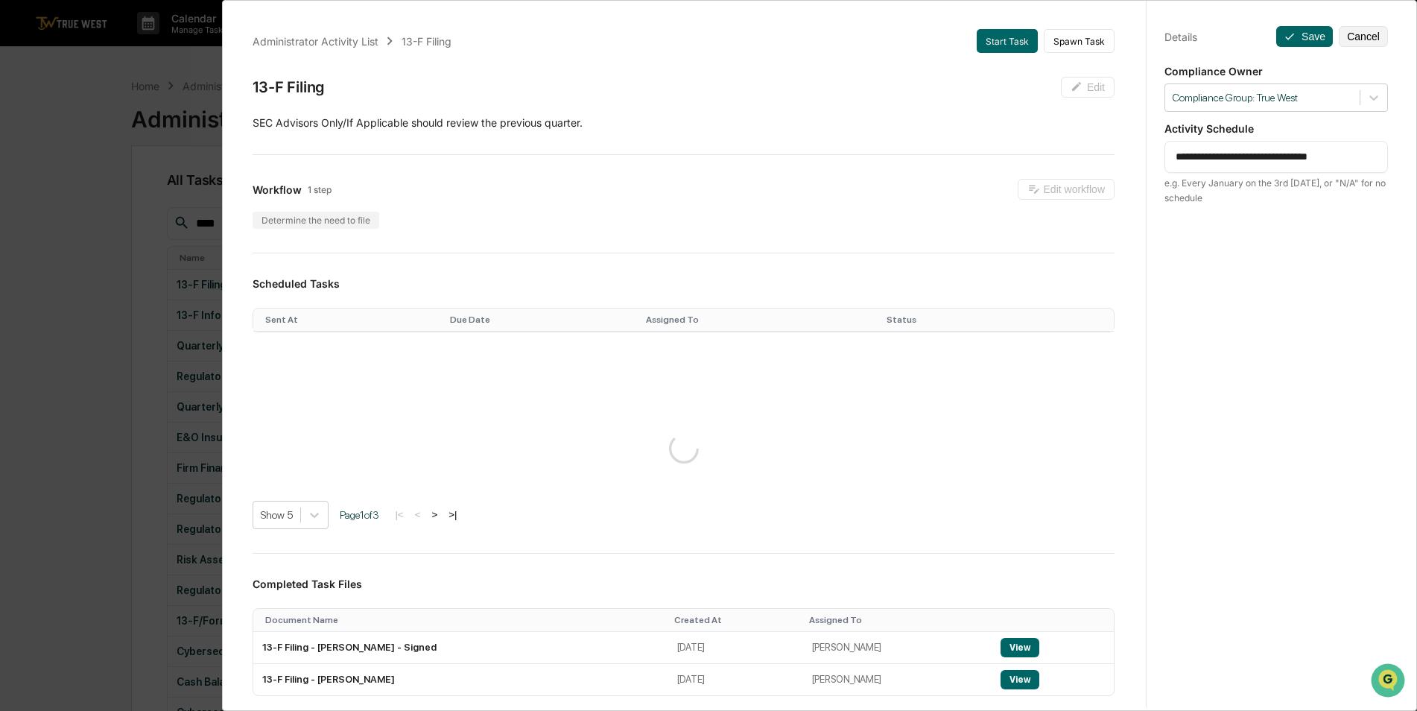
click at [66, 148] on div "**********" at bounding box center [708, 355] width 1417 height 711
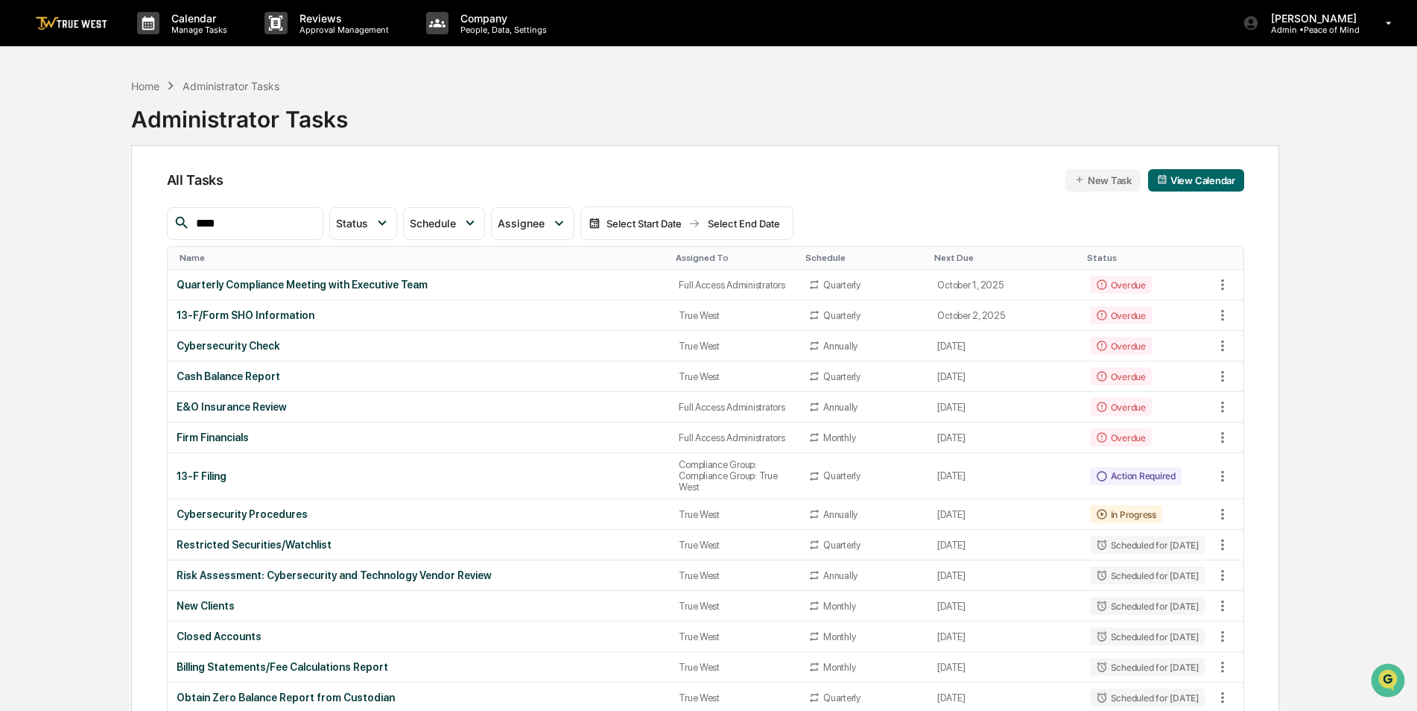
click at [676, 254] on div "Assigned To" at bounding box center [735, 258] width 118 height 10
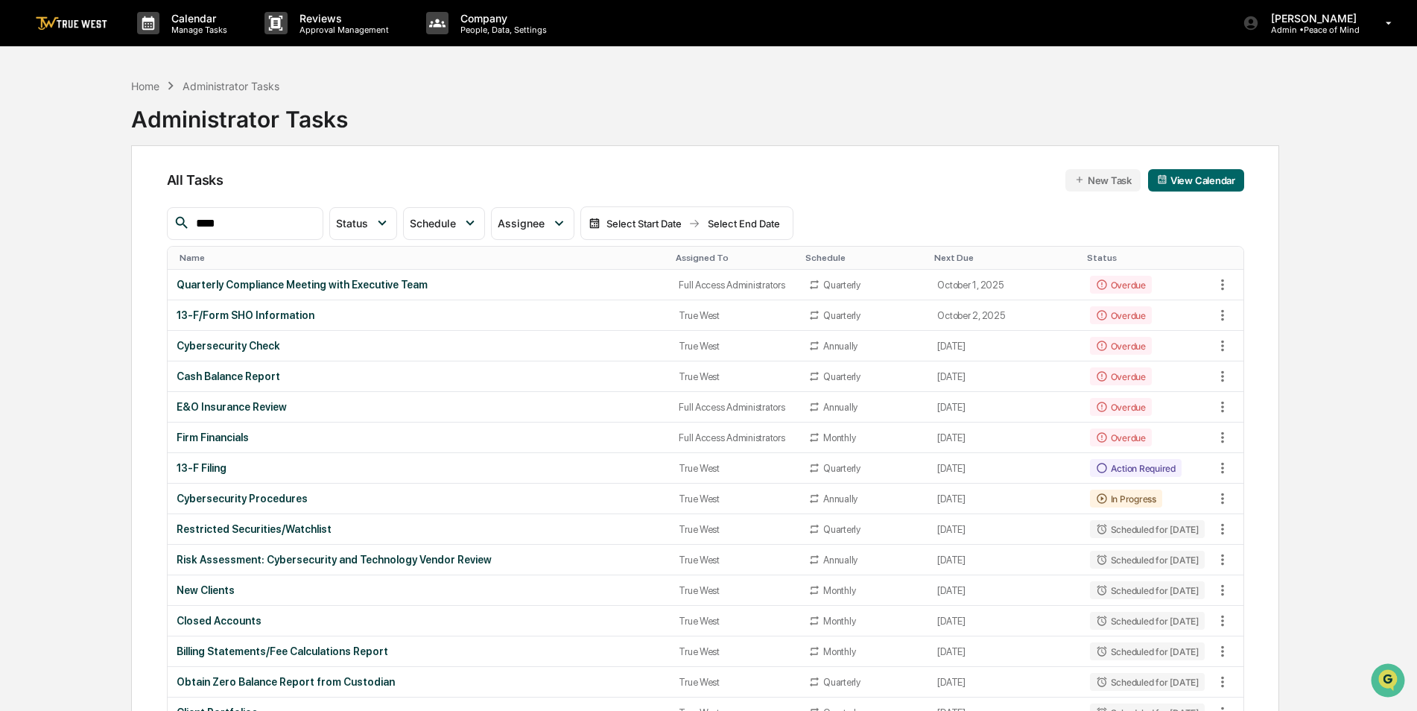
click at [676, 254] on div "Assigned To" at bounding box center [735, 258] width 118 height 10
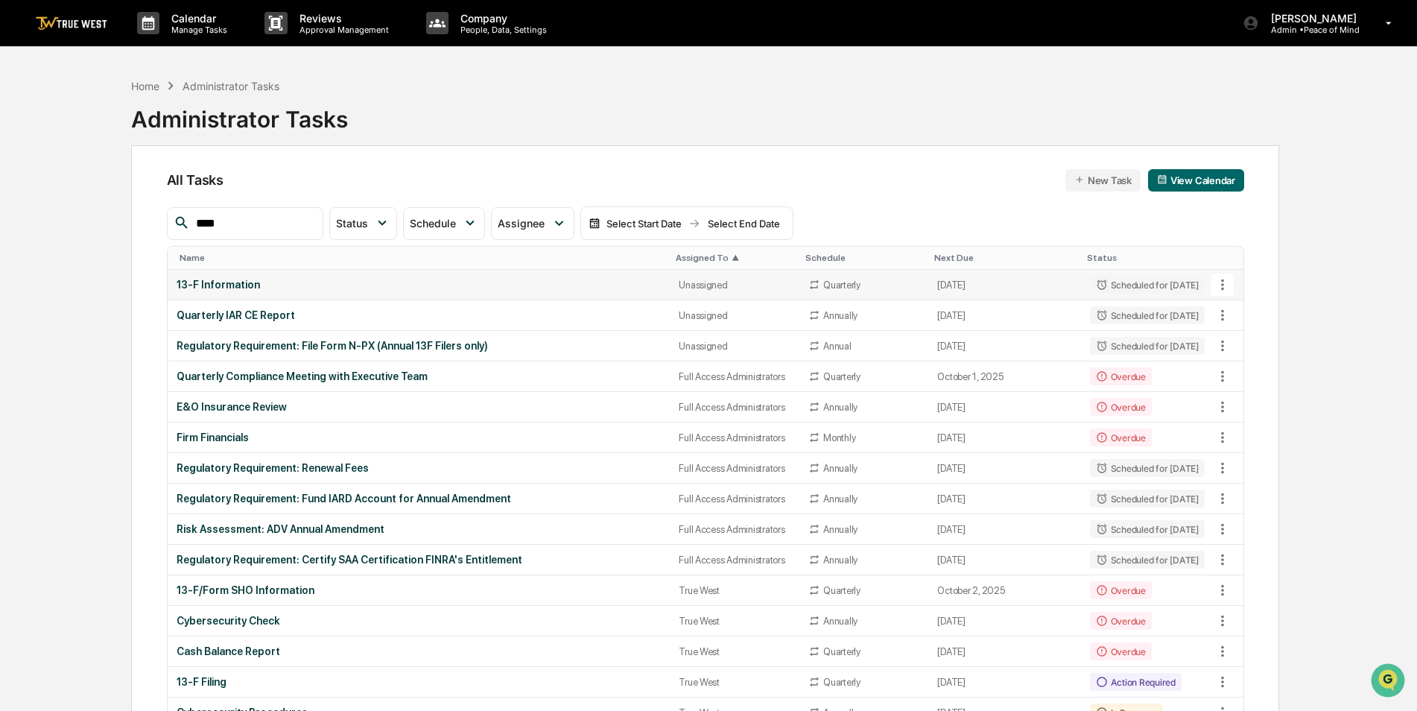
click at [615, 282] on div "13-F Information" at bounding box center [419, 285] width 485 height 12
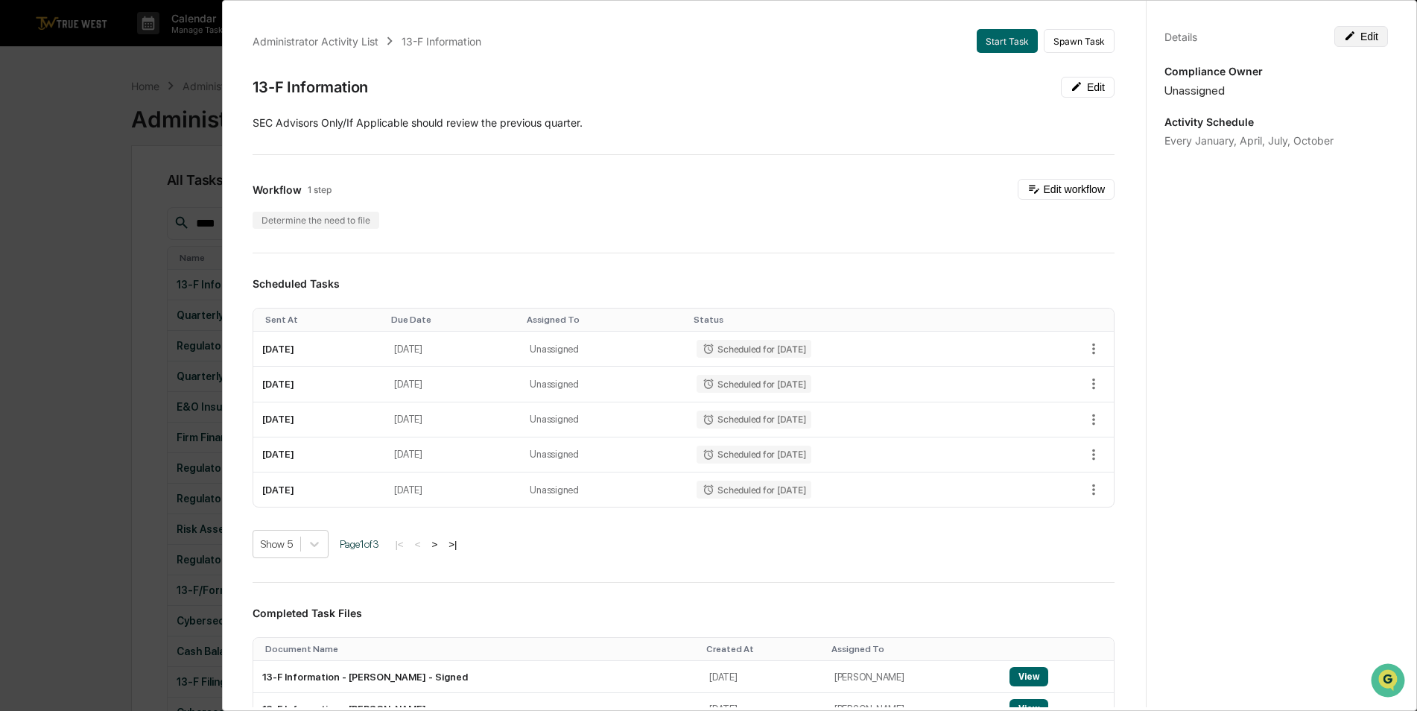
click at [1365, 38] on button "Edit" at bounding box center [1362, 36] width 54 height 21
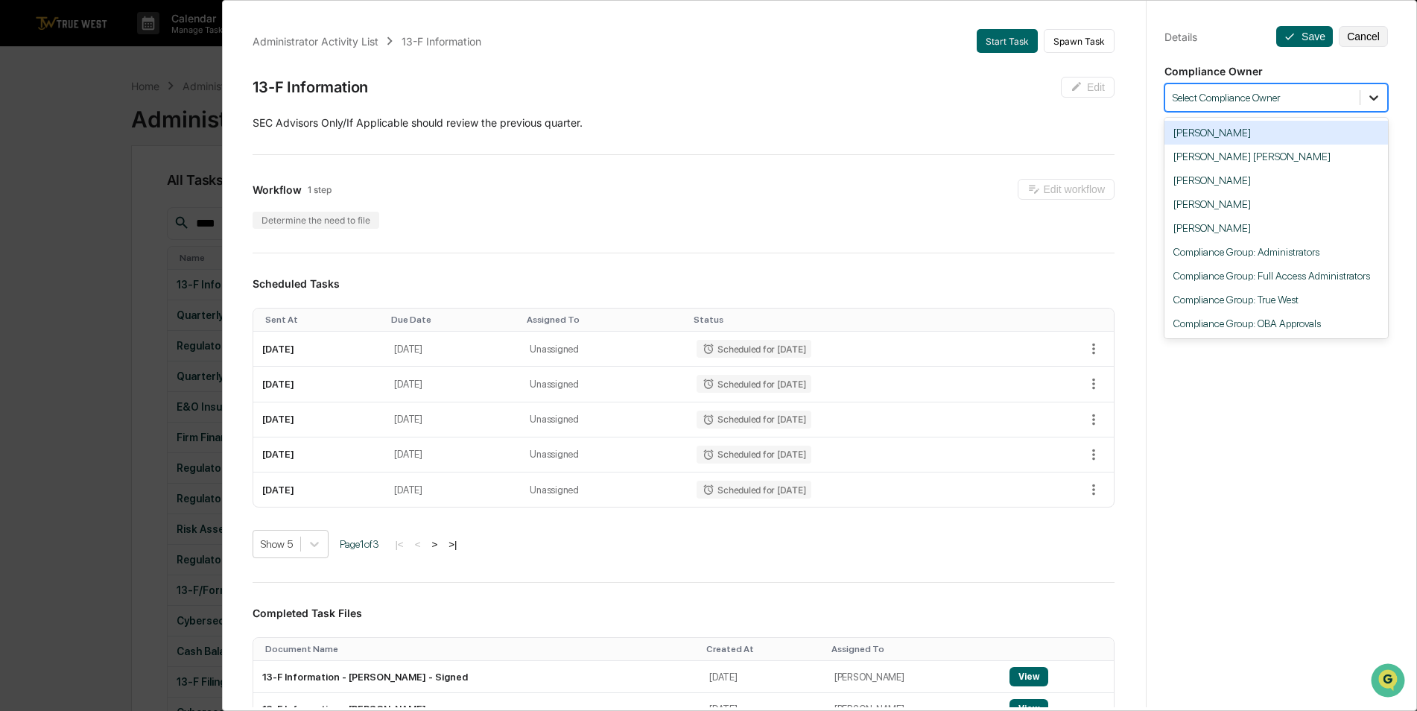
click at [1368, 94] on icon at bounding box center [1374, 97] width 15 height 15
click at [1316, 303] on div "Compliance Group: True West" at bounding box center [1277, 300] width 224 height 24
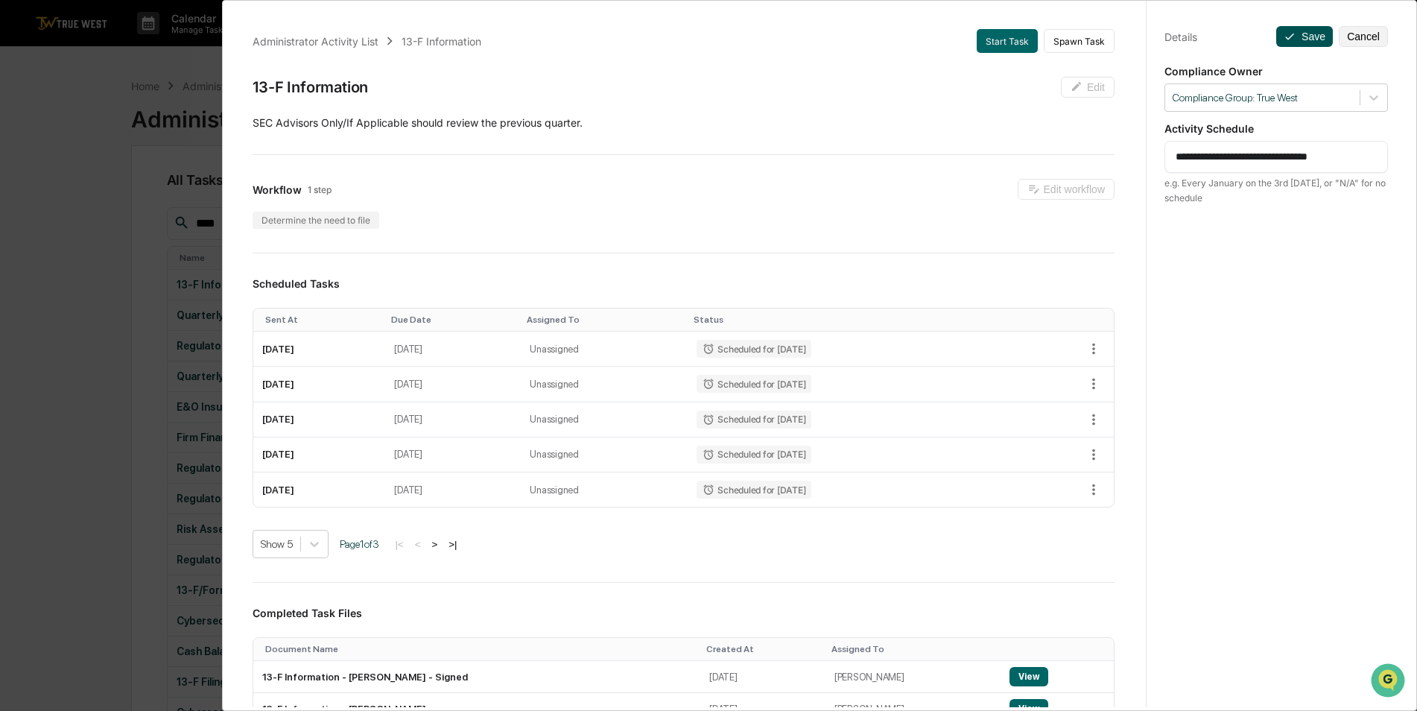
click at [1295, 40] on button "Save" at bounding box center [1305, 36] width 57 height 21
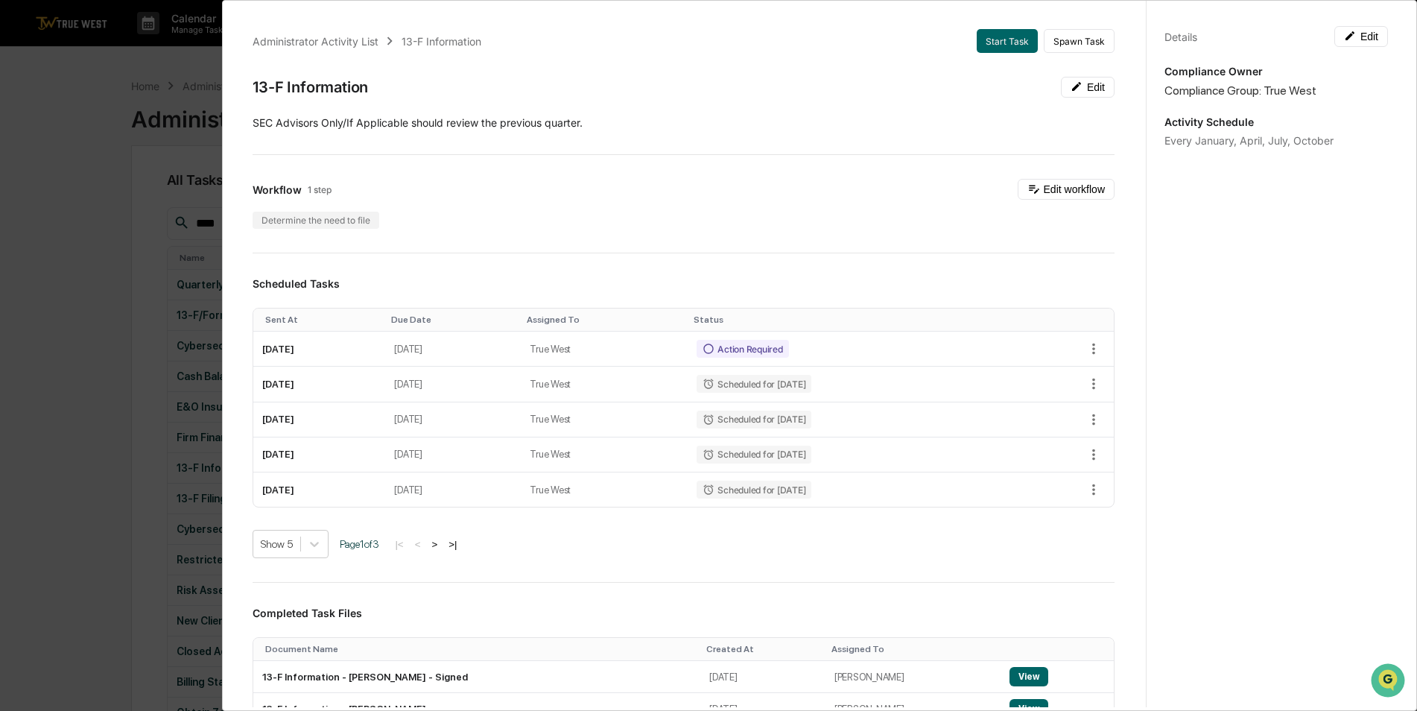
click at [72, 181] on div "Administrator Activity List 13-F Information Start Task Spawn Task 13-F Informa…" at bounding box center [708, 355] width 1417 height 711
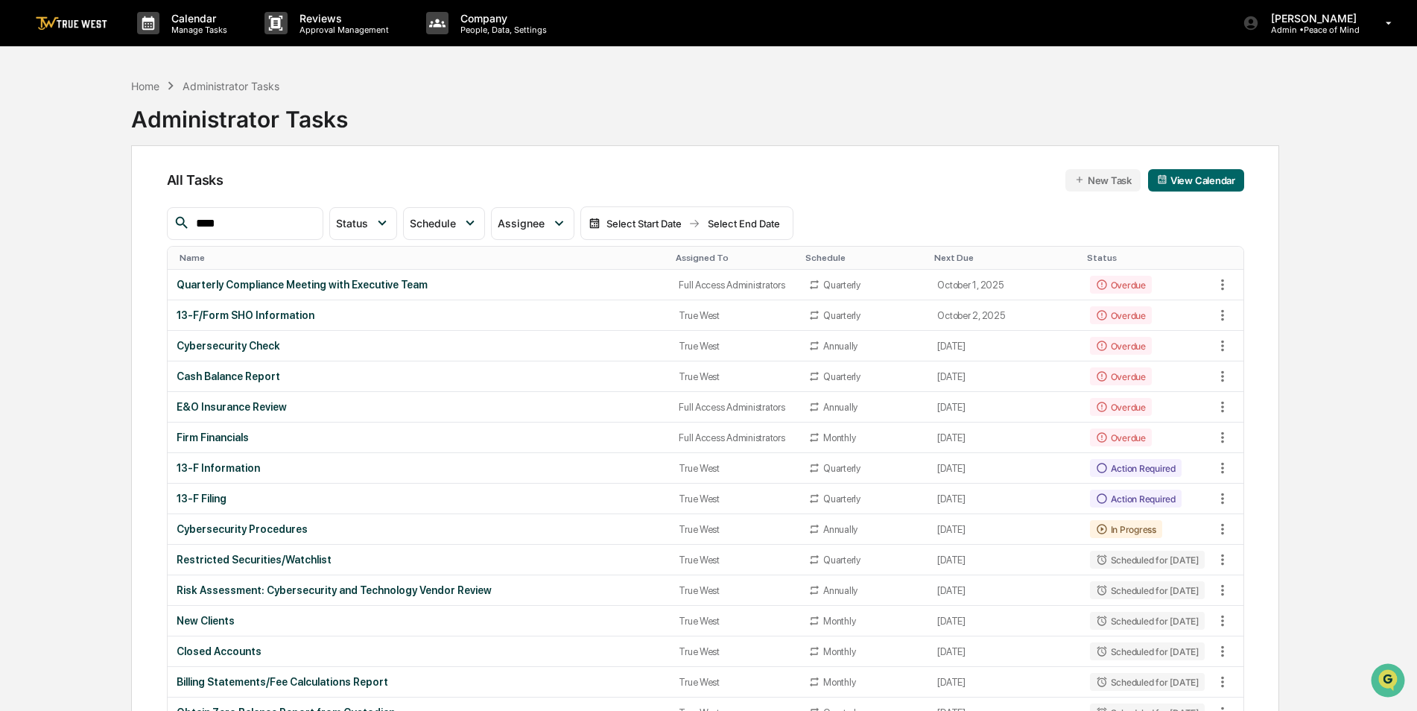
click at [677, 251] on th "Assigned To" at bounding box center [735, 258] width 130 height 23
click at [678, 255] on div "Assigned To" at bounding box center [735, 258] width 118 height 10
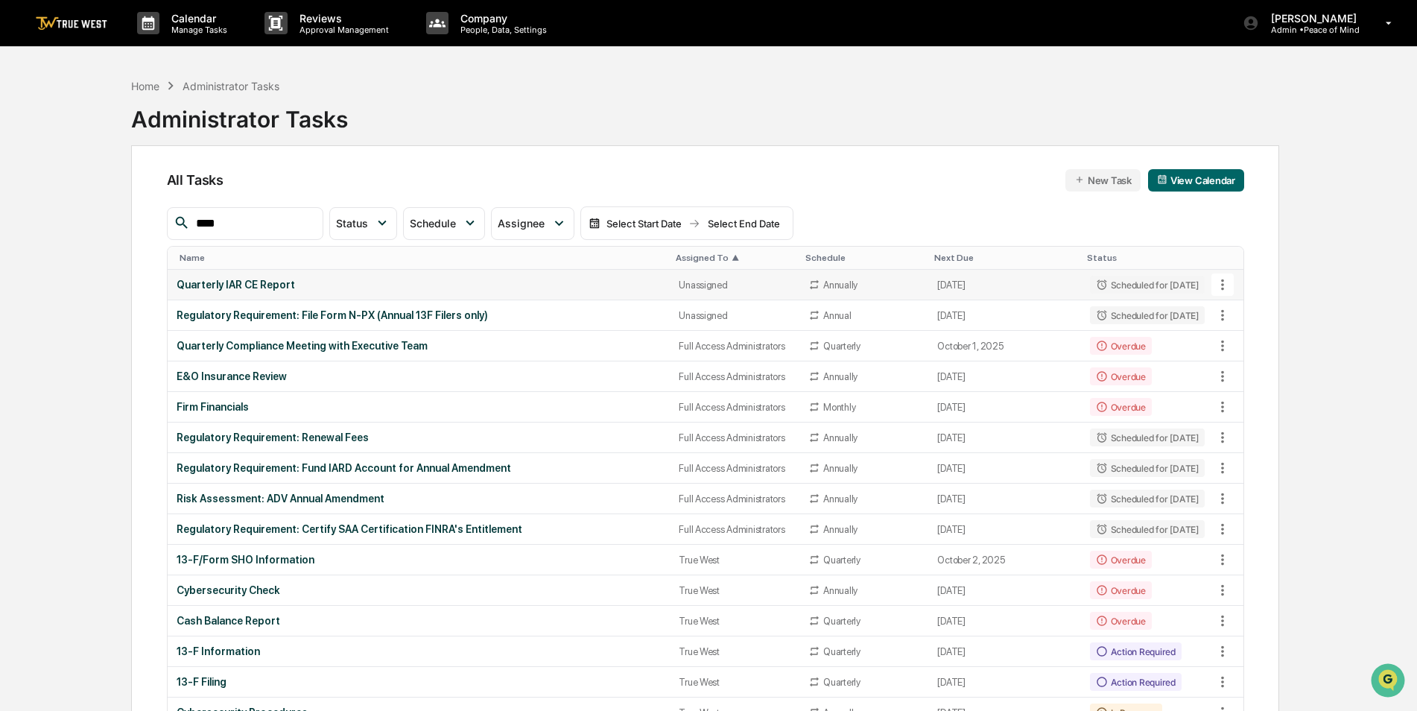
click at [537, 282] on div "Quarterly IAR CE Report" at bounding box center [419, 285] width 485 height 12
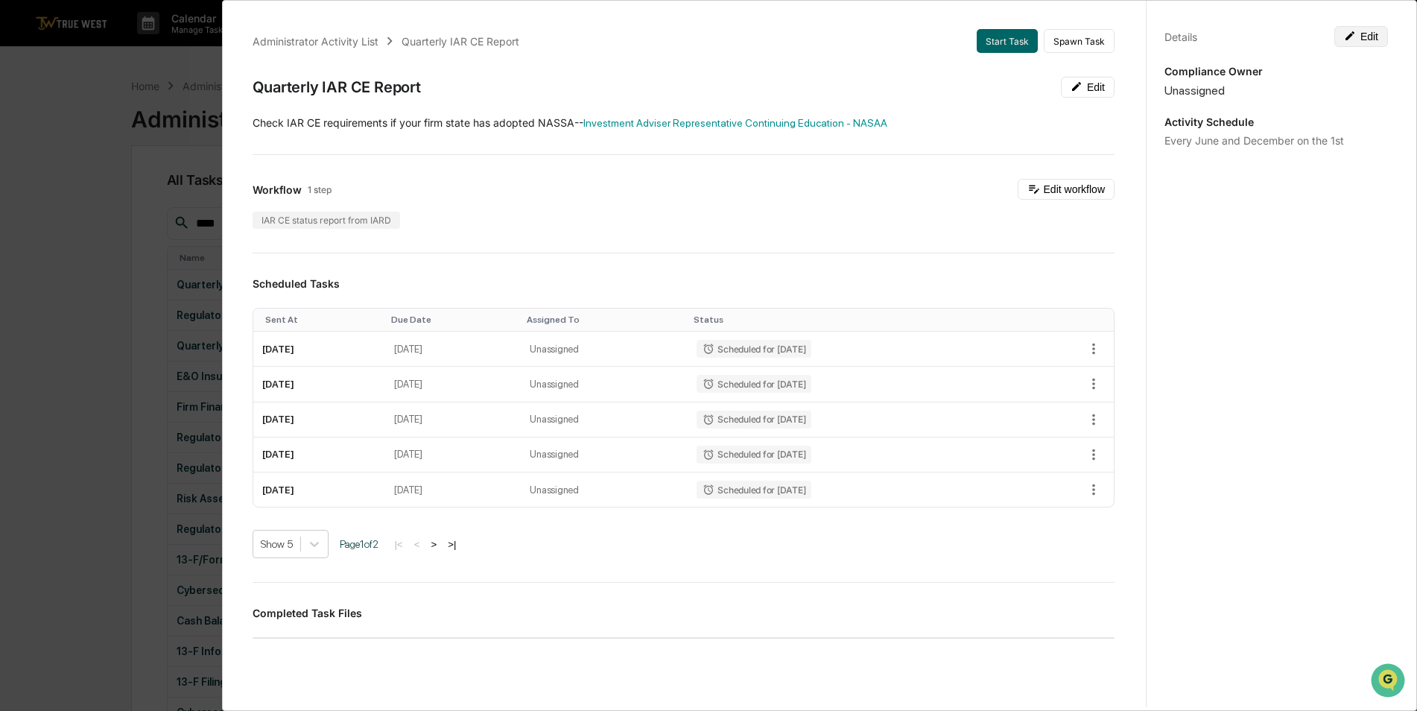
click at [1353, 36] on button "Edit" at bounding box center [1362, 36] width 54 height 21
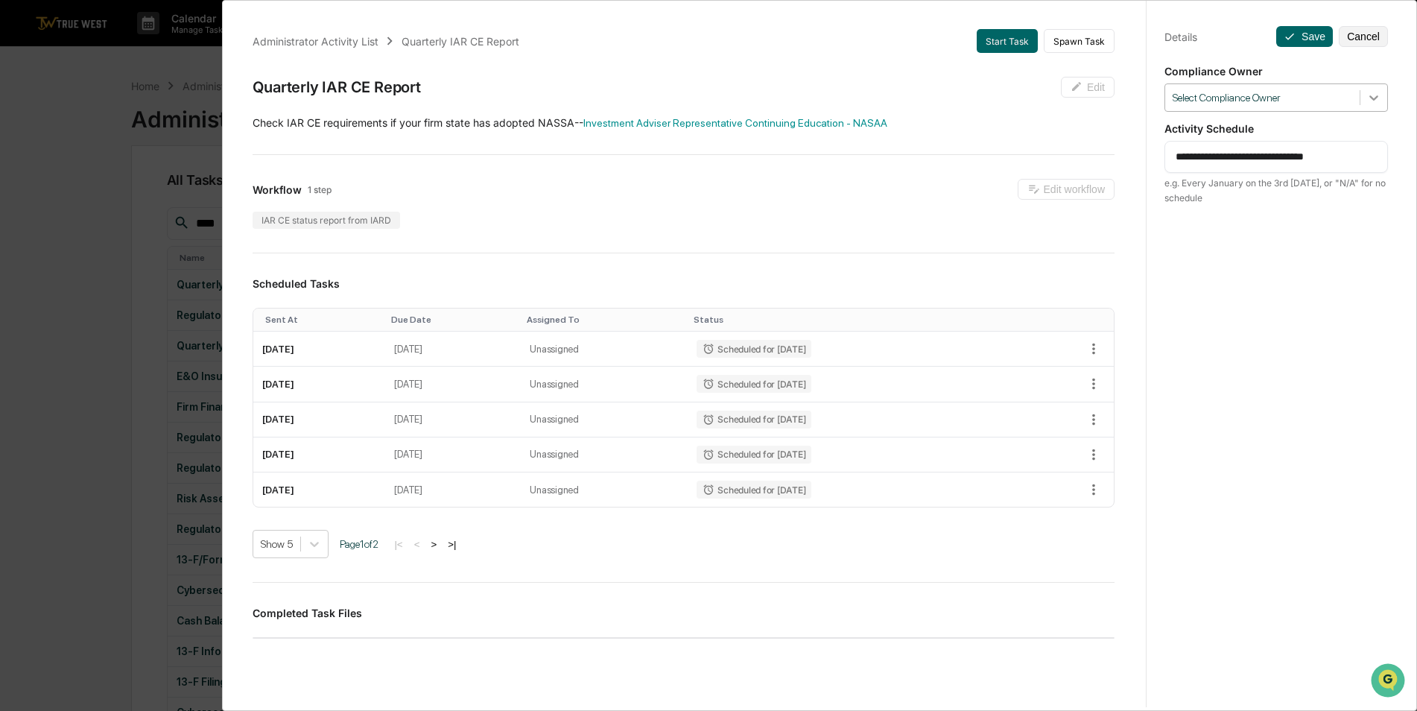
click at [1368, 101] on icon at bounding box center [1374, 97] width 15 height 15
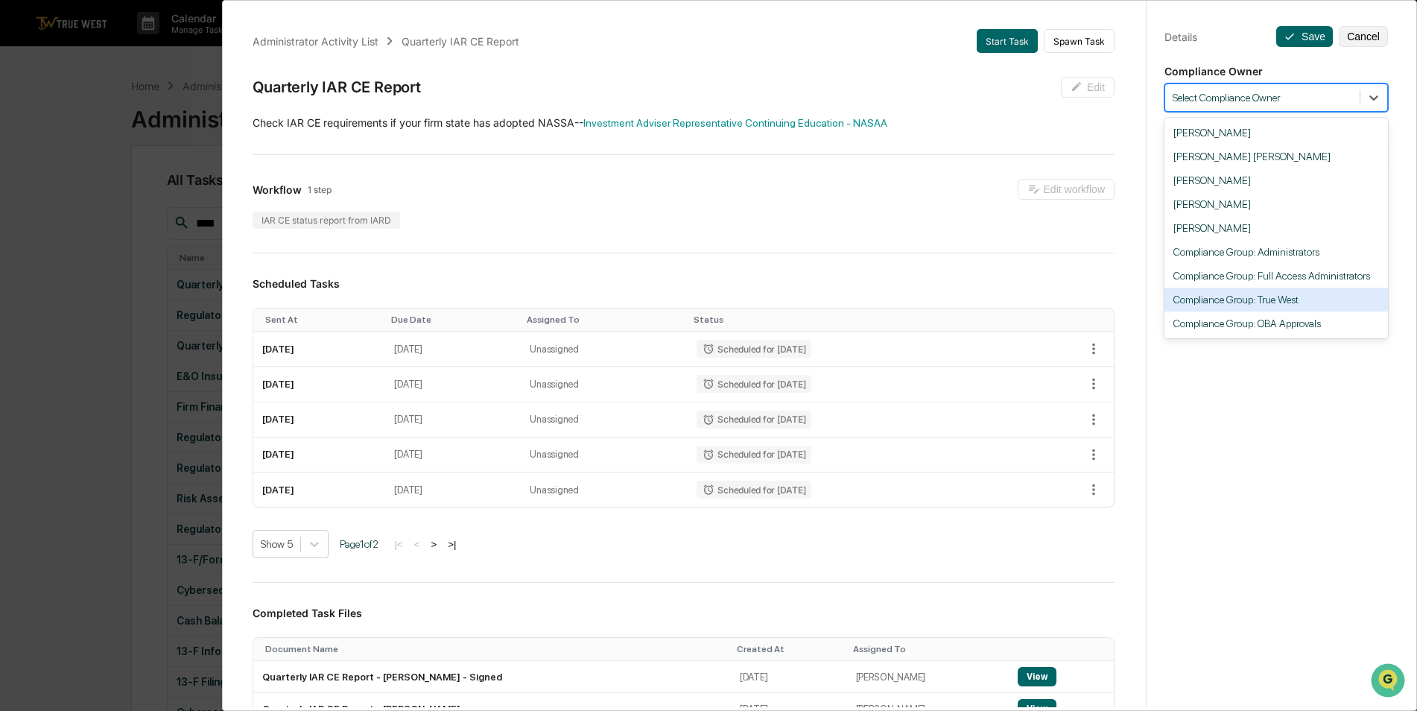
click at [1366, 300] on div "Compliance Group: True West" at bounding box center [1277, 300] width 224 height 24
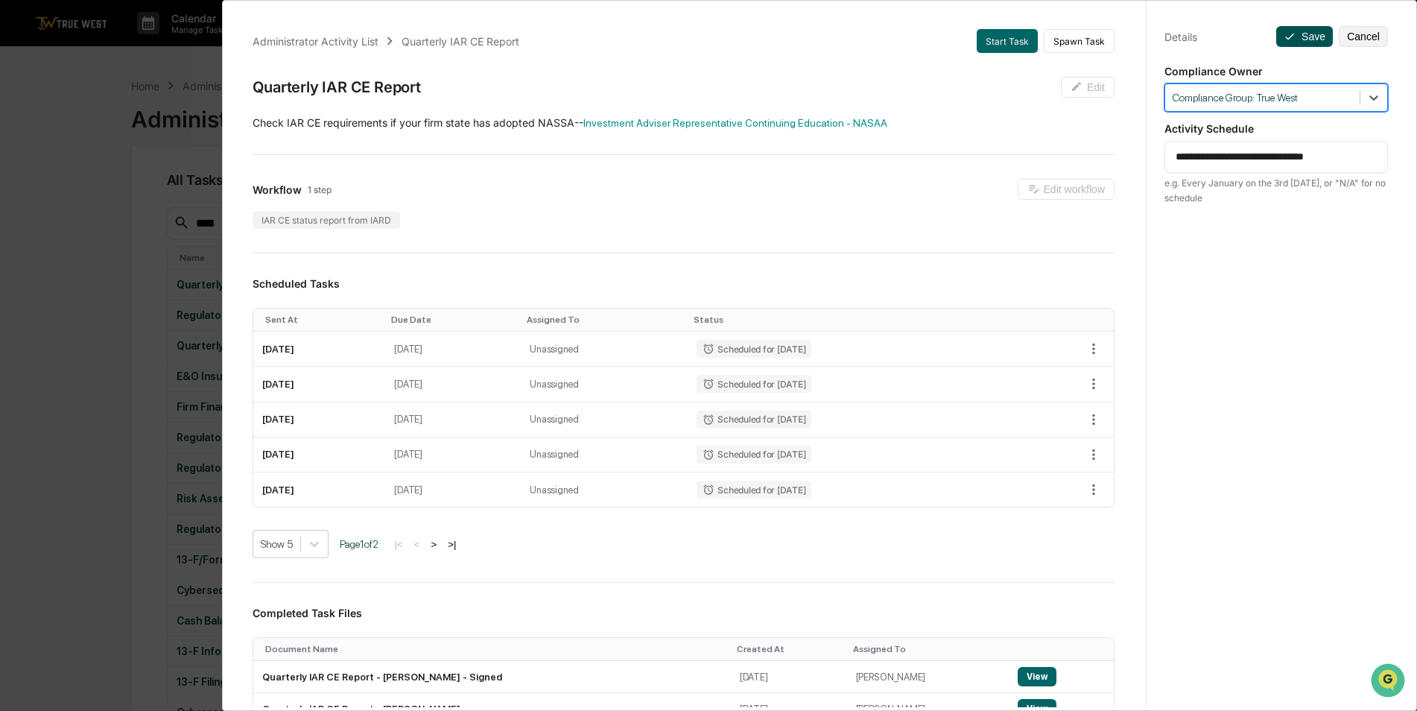
click at [1303, 40] on button "Save" at bounding box center [1305, 36] width 57 height 21
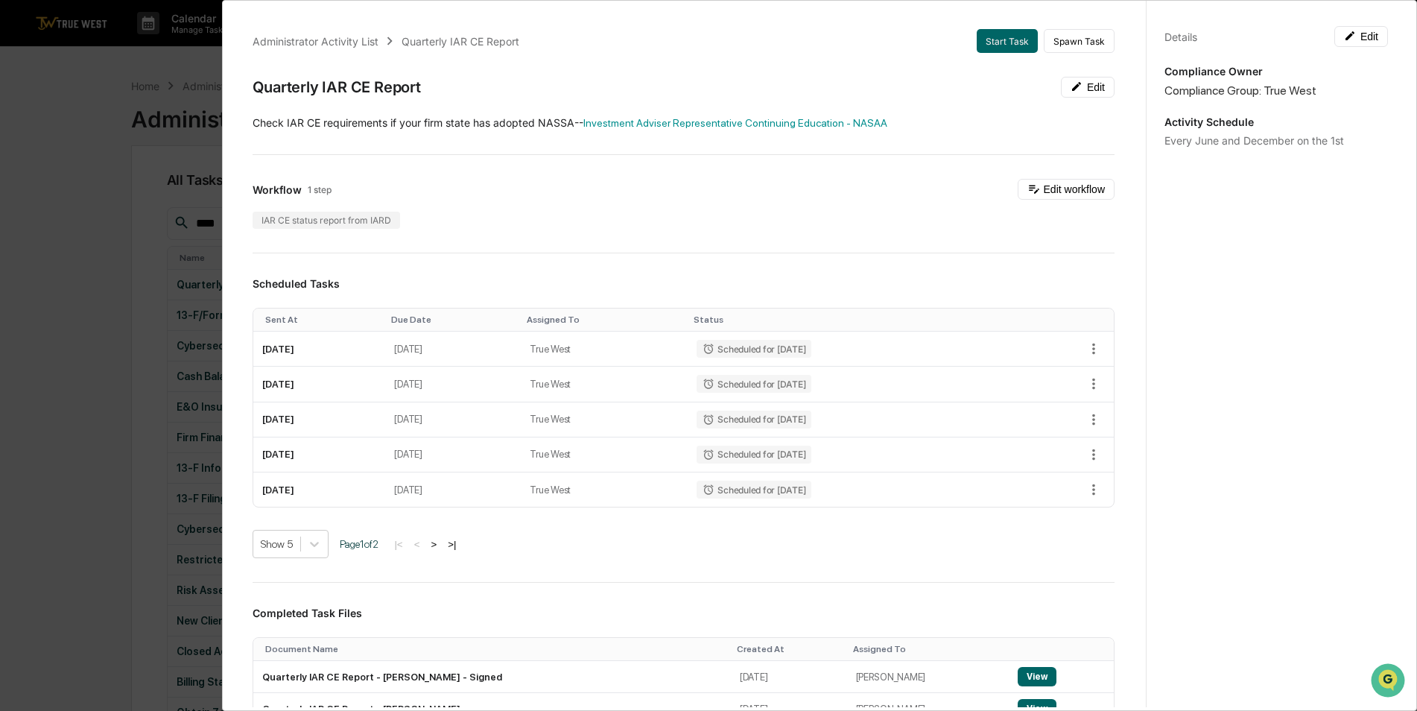
click at [92, 215] on div "Administrator Activity List Quarterly IAR CE Report Start Task Spawn Task Quart…" at bounding box center [708, 355] width 1417 height 711
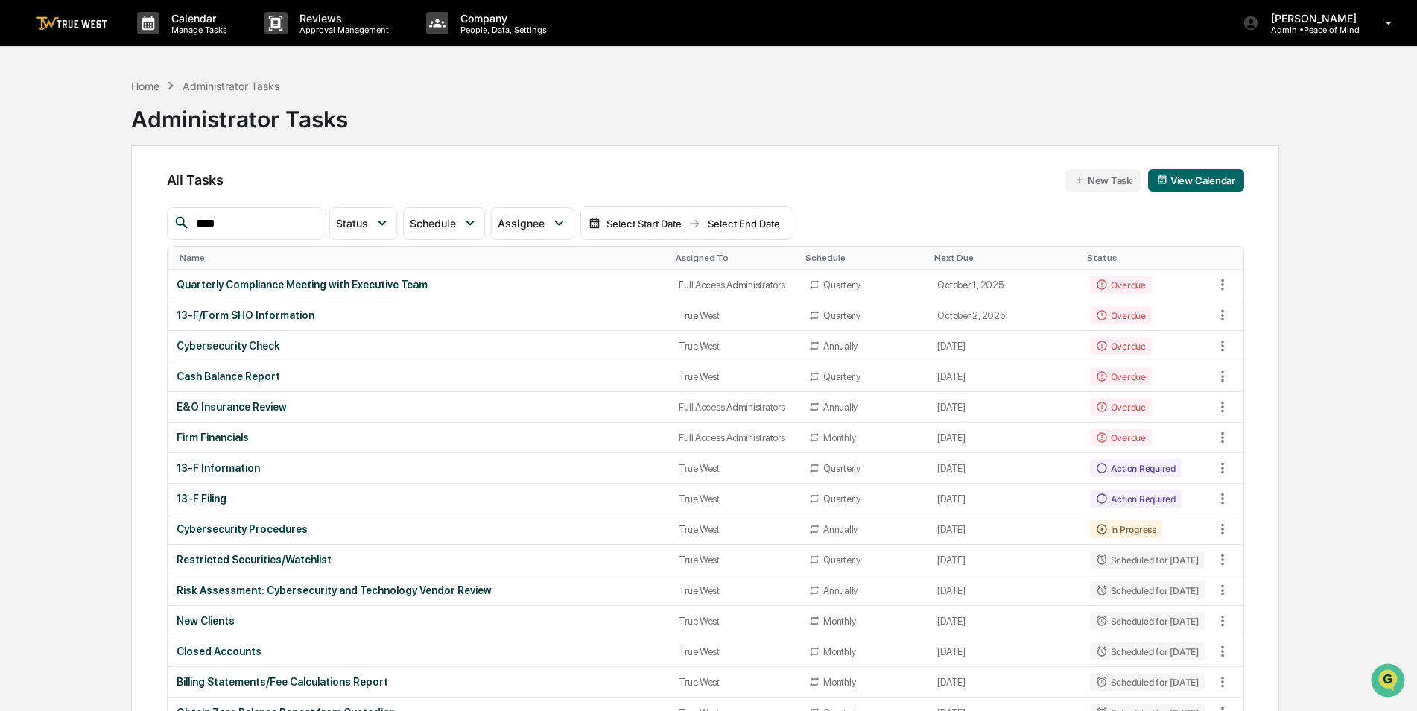
click at [676, 256] on div "Assigned To" at bounding box center [735, 258] width 118 height 10
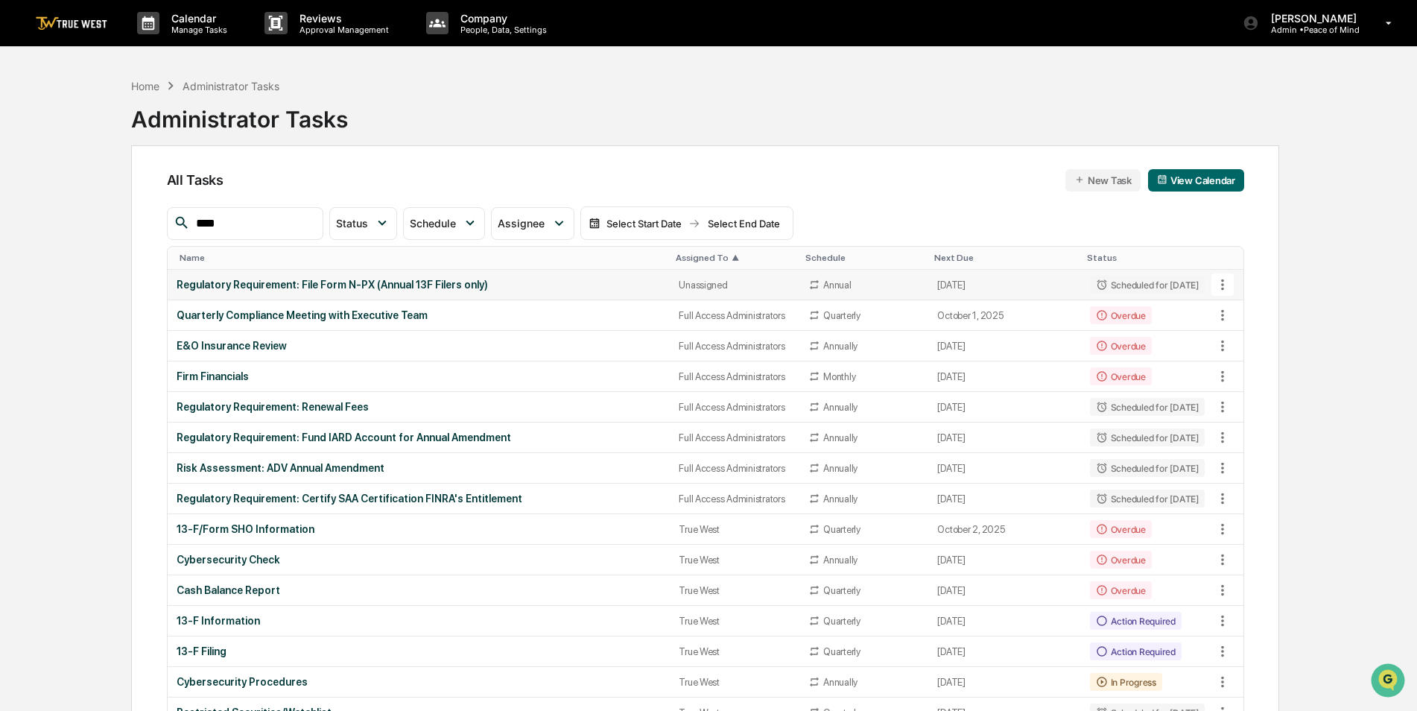
click at [520, 279] on div "Regulatory Requirement: File Form N-PX (Annual 13F Filers only)" at bounding box center [419, 285] width 485 height 12
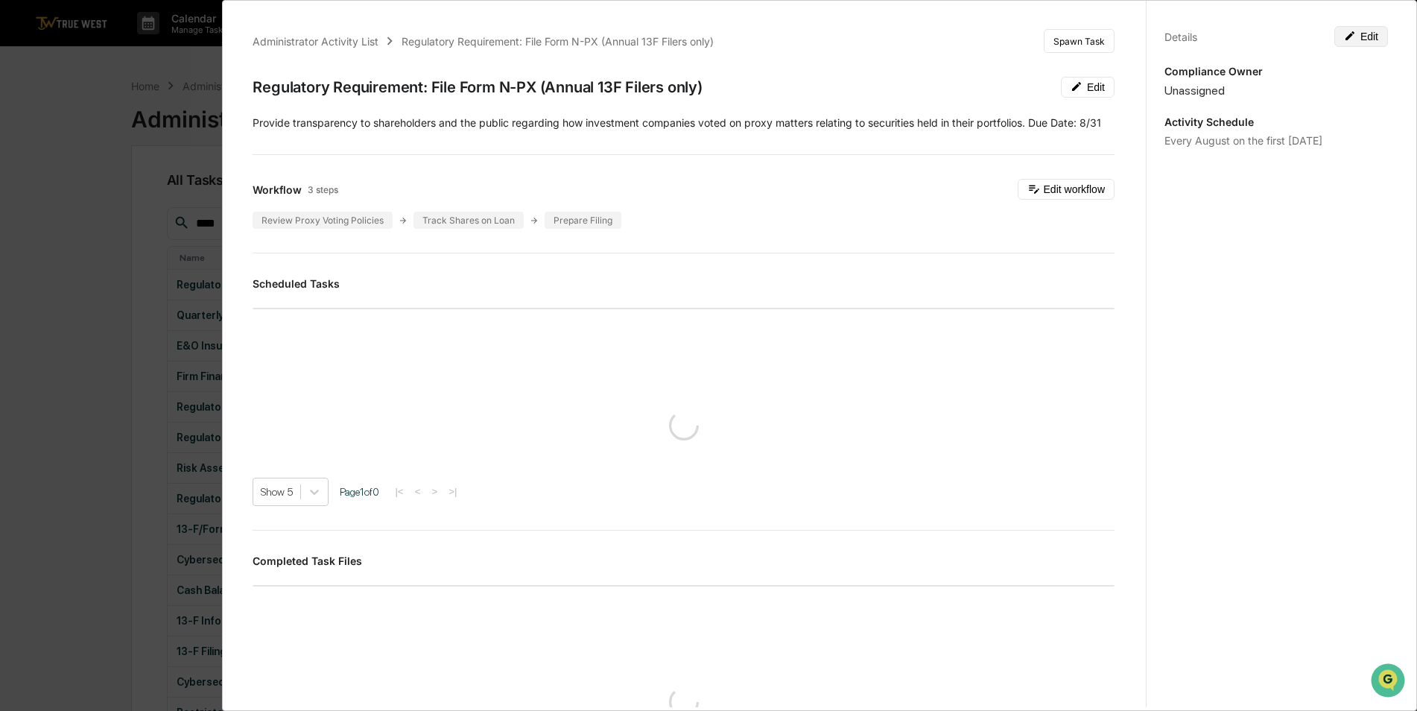
click at [1362, 40] on button "Edit" at bounding box center [1362, 36] width 54 height 21
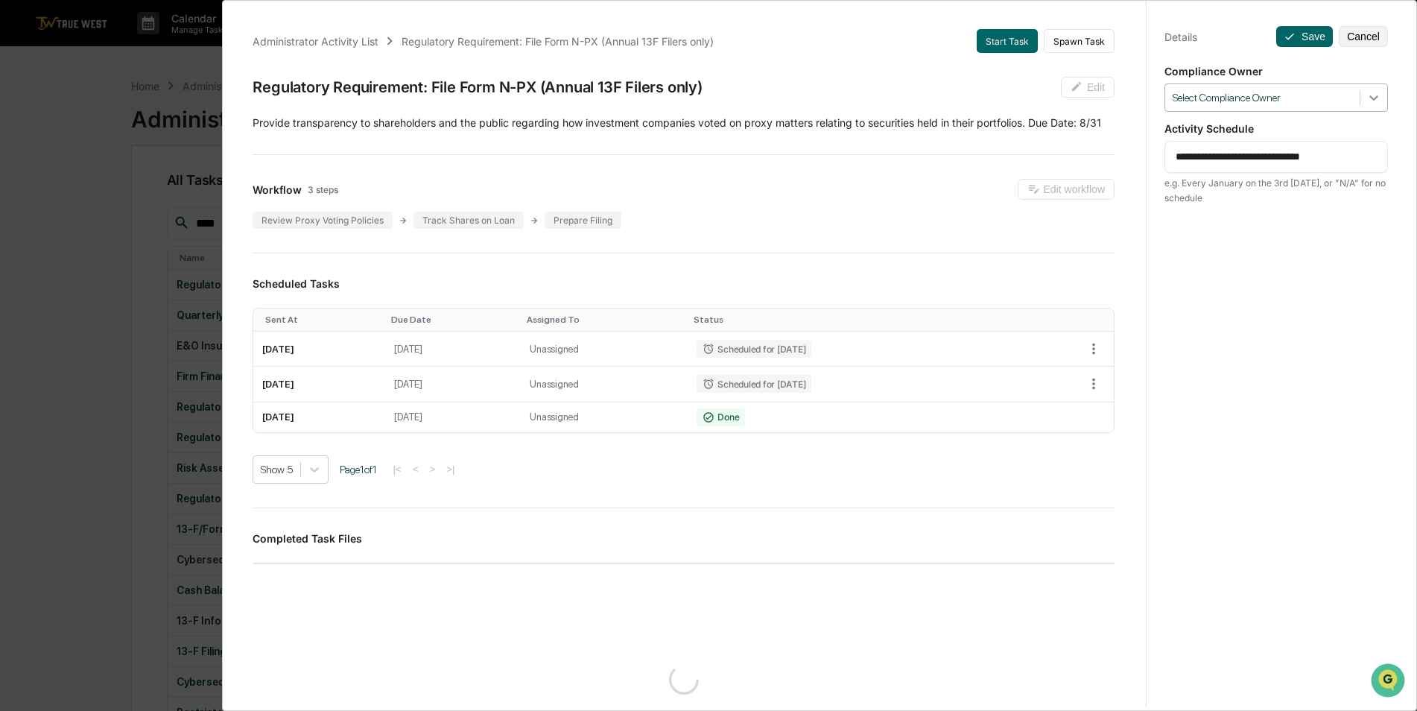
click at [1371, 103] on icon at bounding box center [1374, 97] width 15 height 15
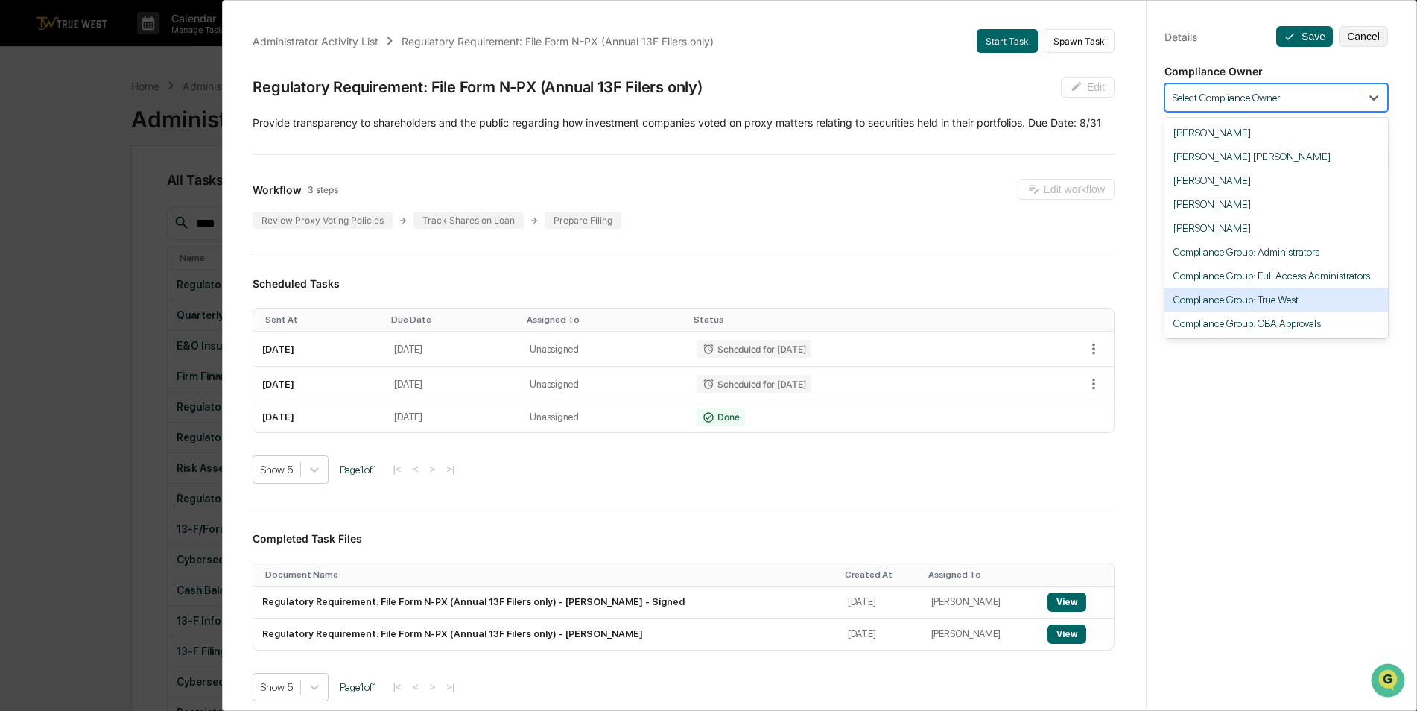
click at [1327, 295] on div "Compliance Group: True West" at bounding box center [1277, 300] width 224 height 24
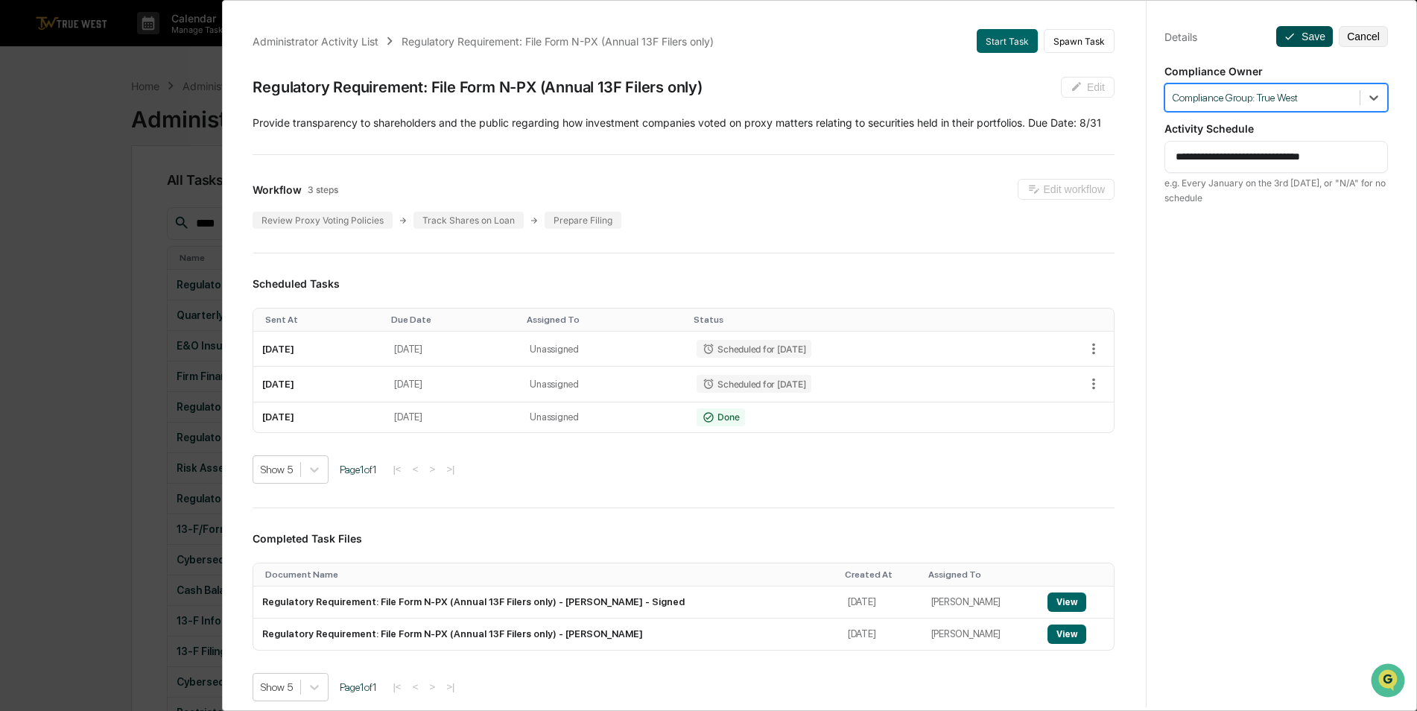
click at [1293, 39] on button "Save" at bounding box center [1305, 36] width 57 height 21
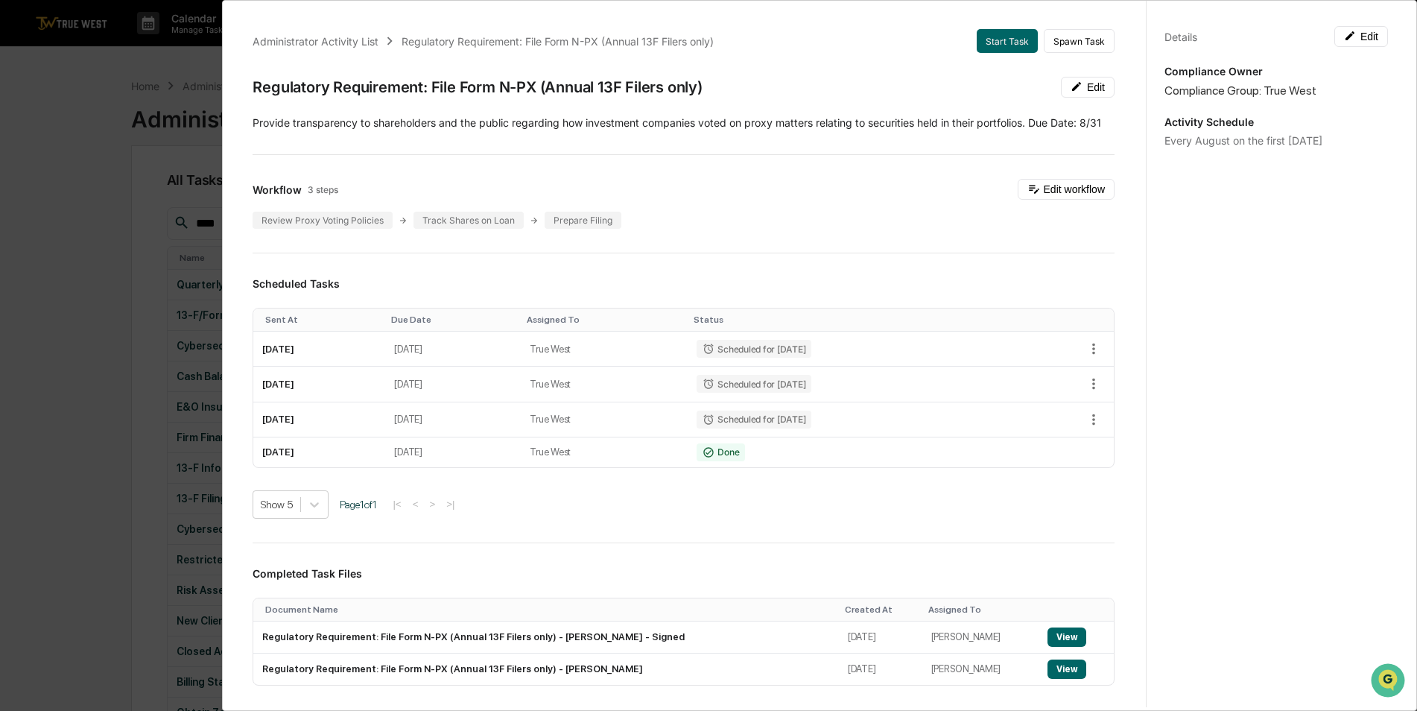
click at [52, 157] on div "Administrator Activity List Regulatory Requirement: File Form N-PX (Annual 13F …" at bounding box center [708, 355] width 1417 height 711
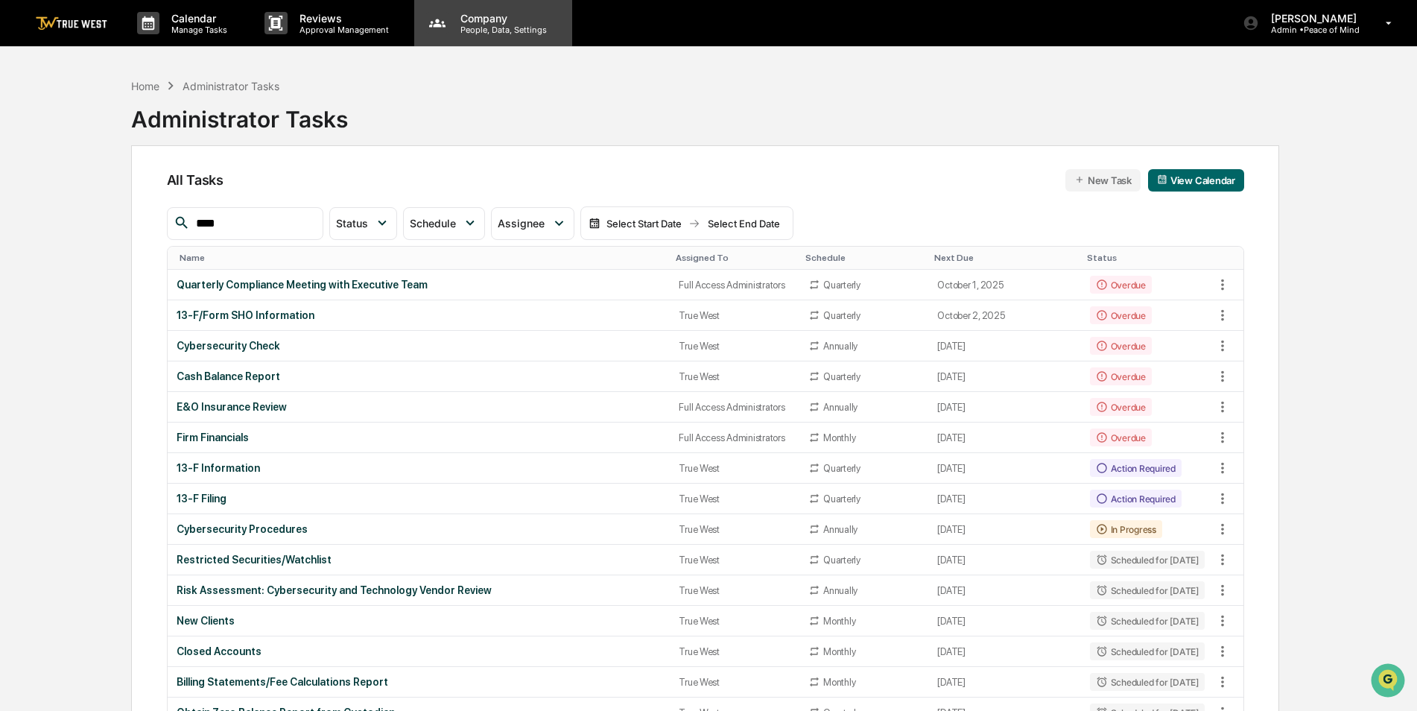
click at [513, 31] on p "People, Data, Settings" at bounding box center [502, 30] width 106 height 10
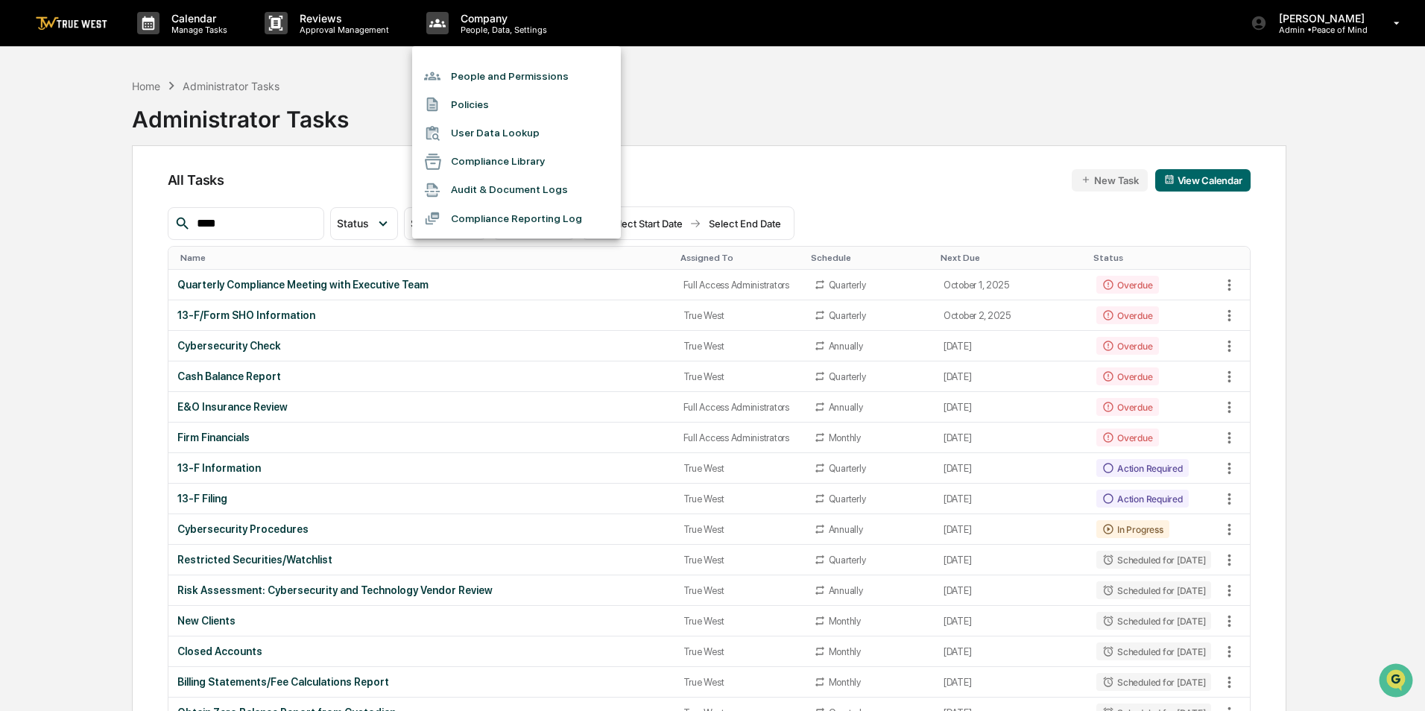
click at [1296, 37] on div at bounding box center [712, 355] width 1425 height 711
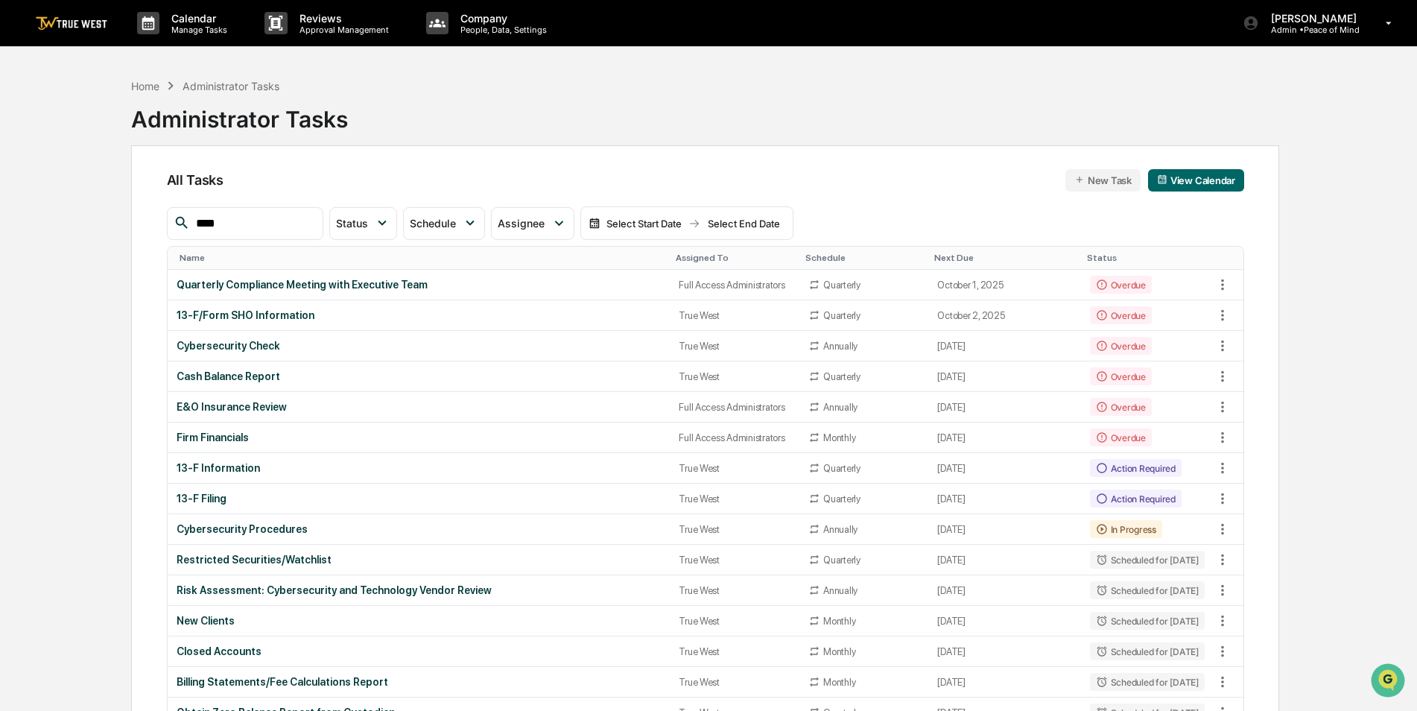
click at [1315, 31] on p "Admin • Peace of Mind" at bounding box center [1311, 30] width 105 height 10
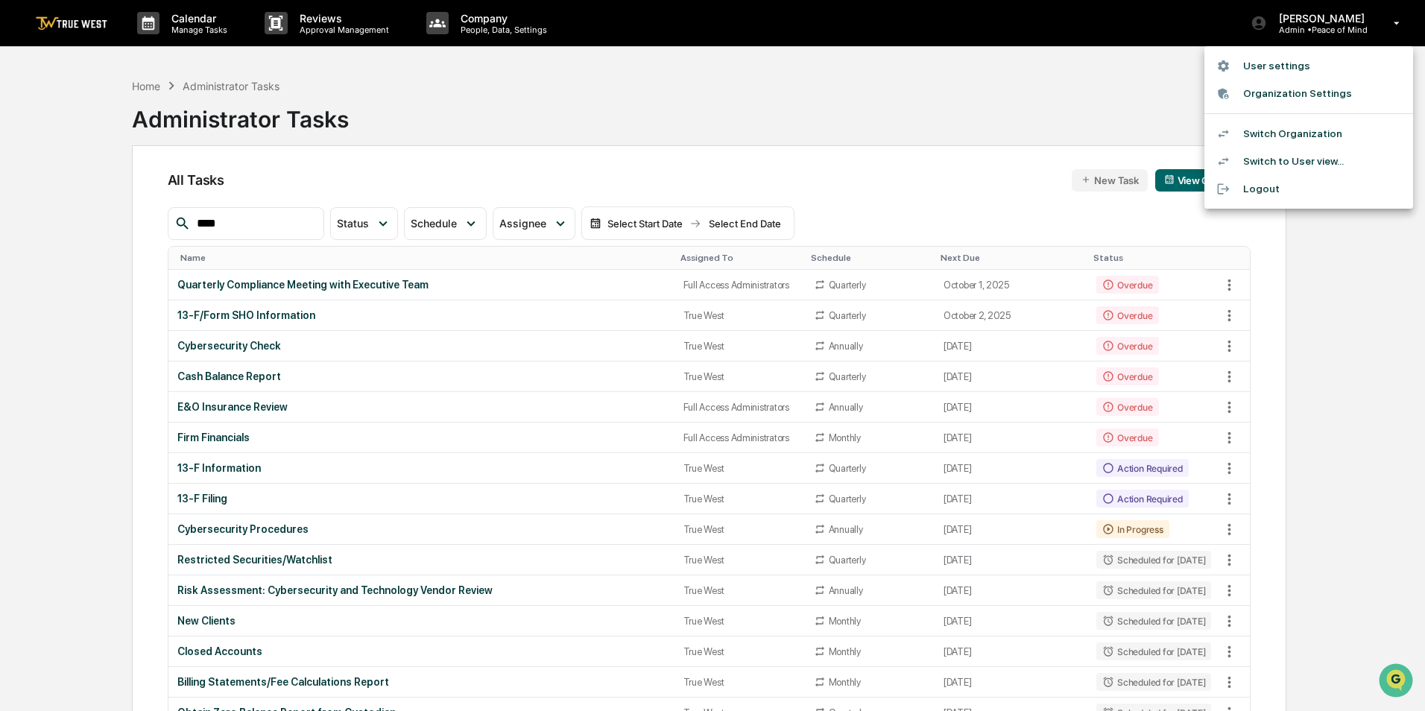
click at [1300, 126] on li "Switch Organization" at bounding box center [1308, 134] width 209 height 28
